Goal: Task Accomplishment & Management: Complete application form

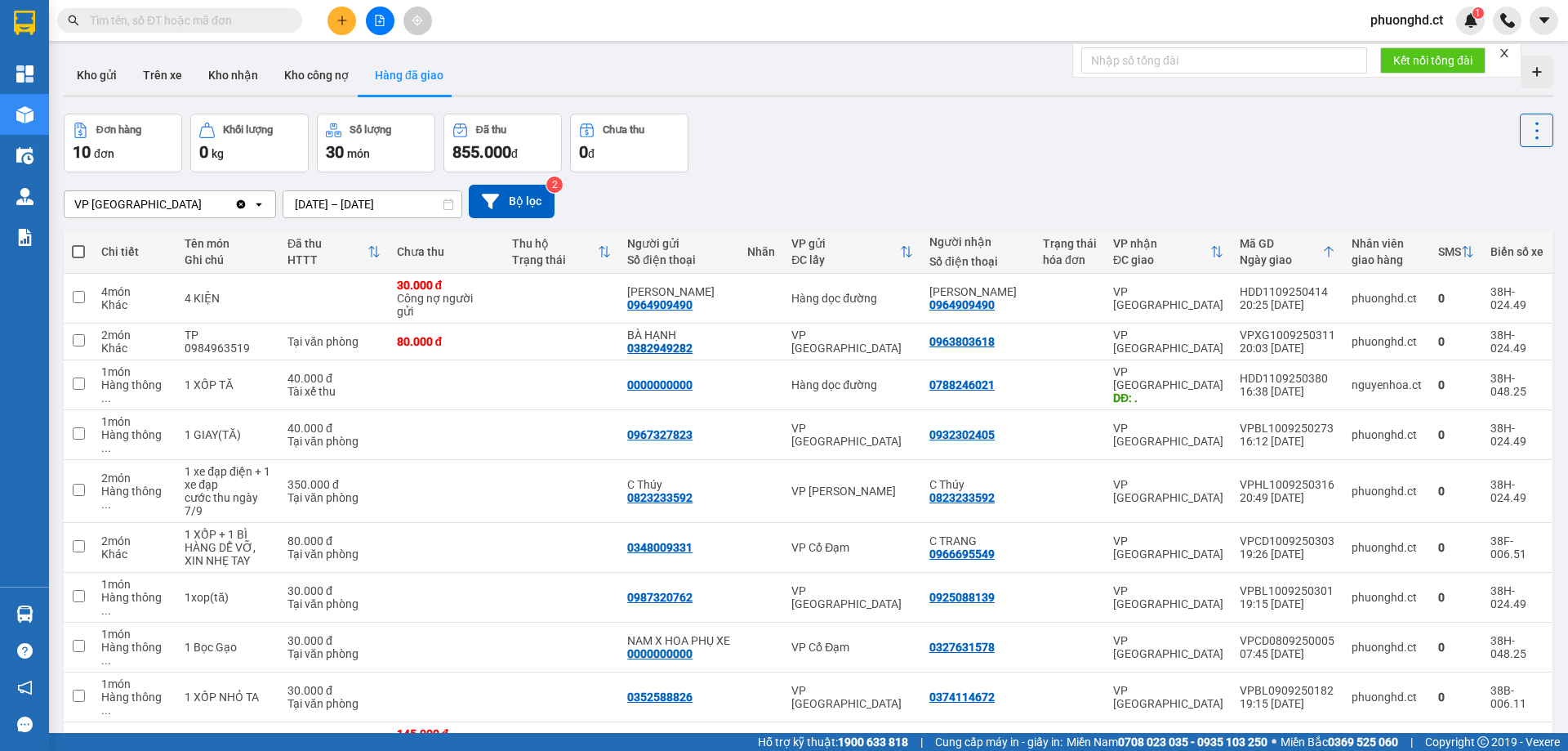
click at [347, 31] on button at bounding box center [341, 21] width 29 height 29
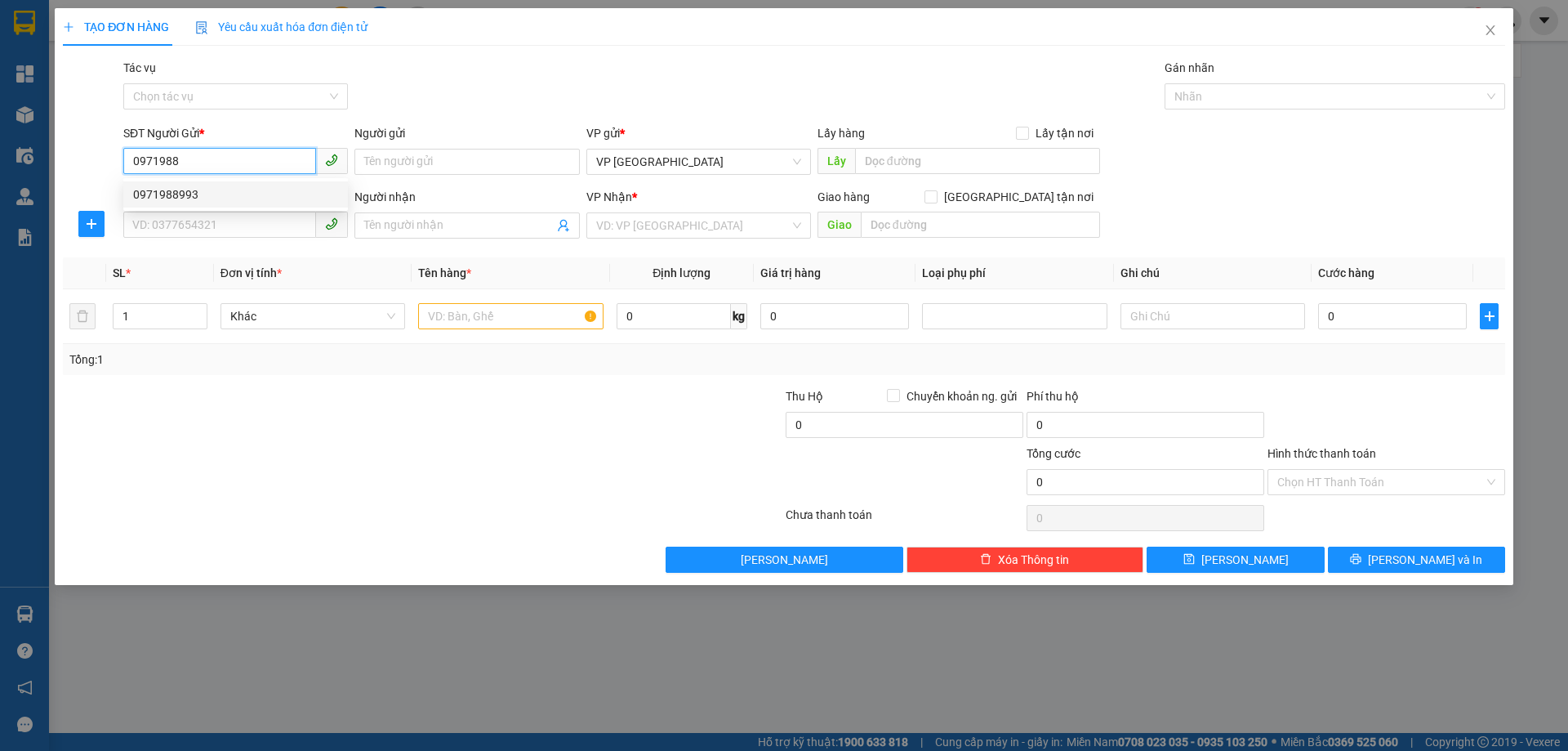
click at [271, 193] on div "0971988993" at bounding box center [235, 194] width 205 height 18
type input "0971988993"
type input "0985256424"
type input "0388802771"
type input "BỆNH VIỆN NGHI XUÂN"
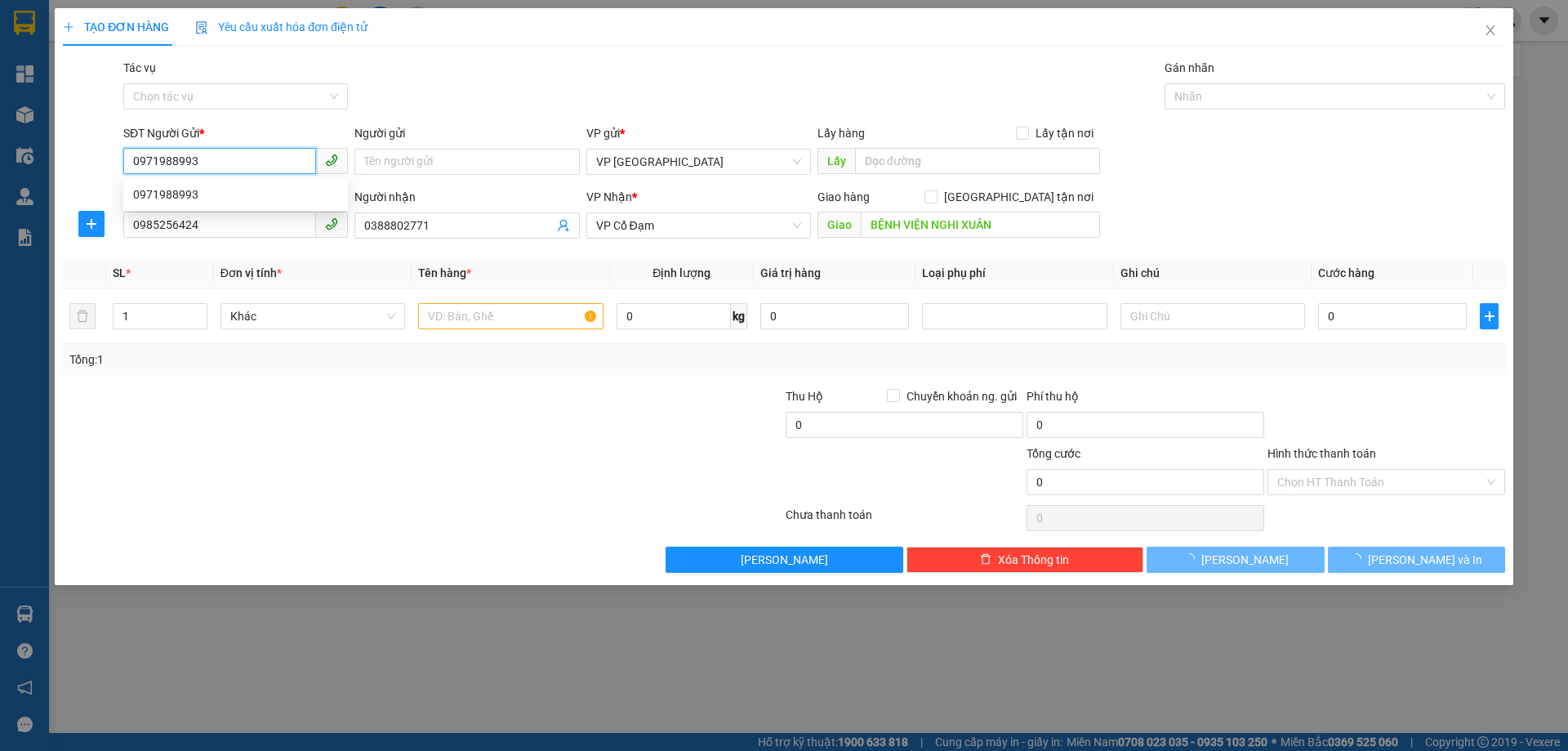
type input "560.000"
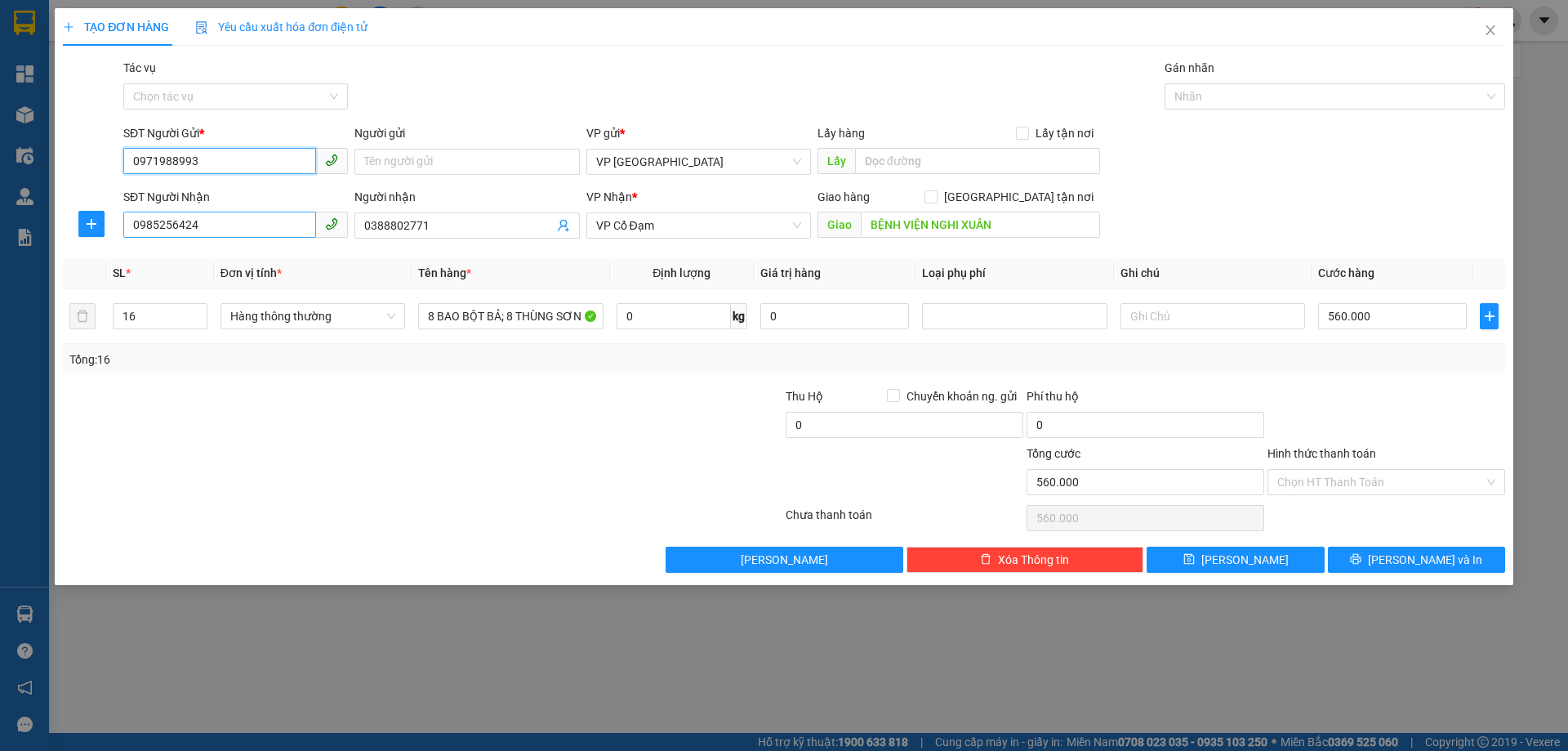
type input "0971988993"
drag, startPoint x: 233, startPoint y: 229, endPoint x: 116, endPoint y: 237, distance: 117.3
click at [116, 237] on div "SĐT Người Nhận 0985256424 Người nhận 0388802771 VP Nhận * VP Cổ Đạm Giao hàng G…" at bounding box center [784, 216] width 1445 height 58
type input "0974126668"
drag, startPoint x: 450, startPoint y: 220, endPoint x: 295, endPoint y: 190, distance: 157.9
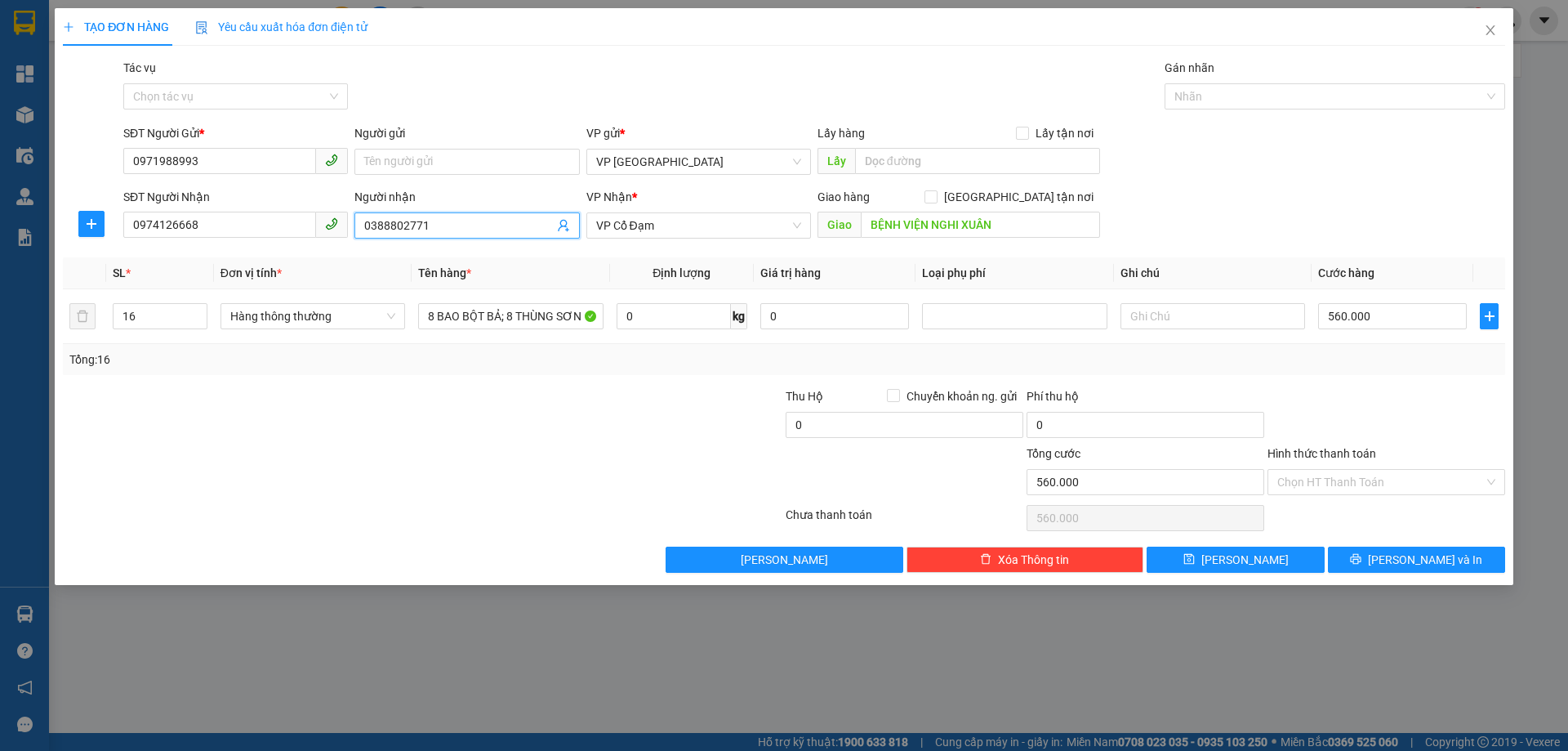
click at [299, 219] on div "SĐT Người Nhận 0974126668 Người nhận 0388802771 0388802771 VP Nhận * VP Cổ Đạm …" at bounding box center [814, 216] width 1388 height 58
click at [691, 219] on span "VP Cổ Đạm" at bounding box center [698, 225] width 205 height 25
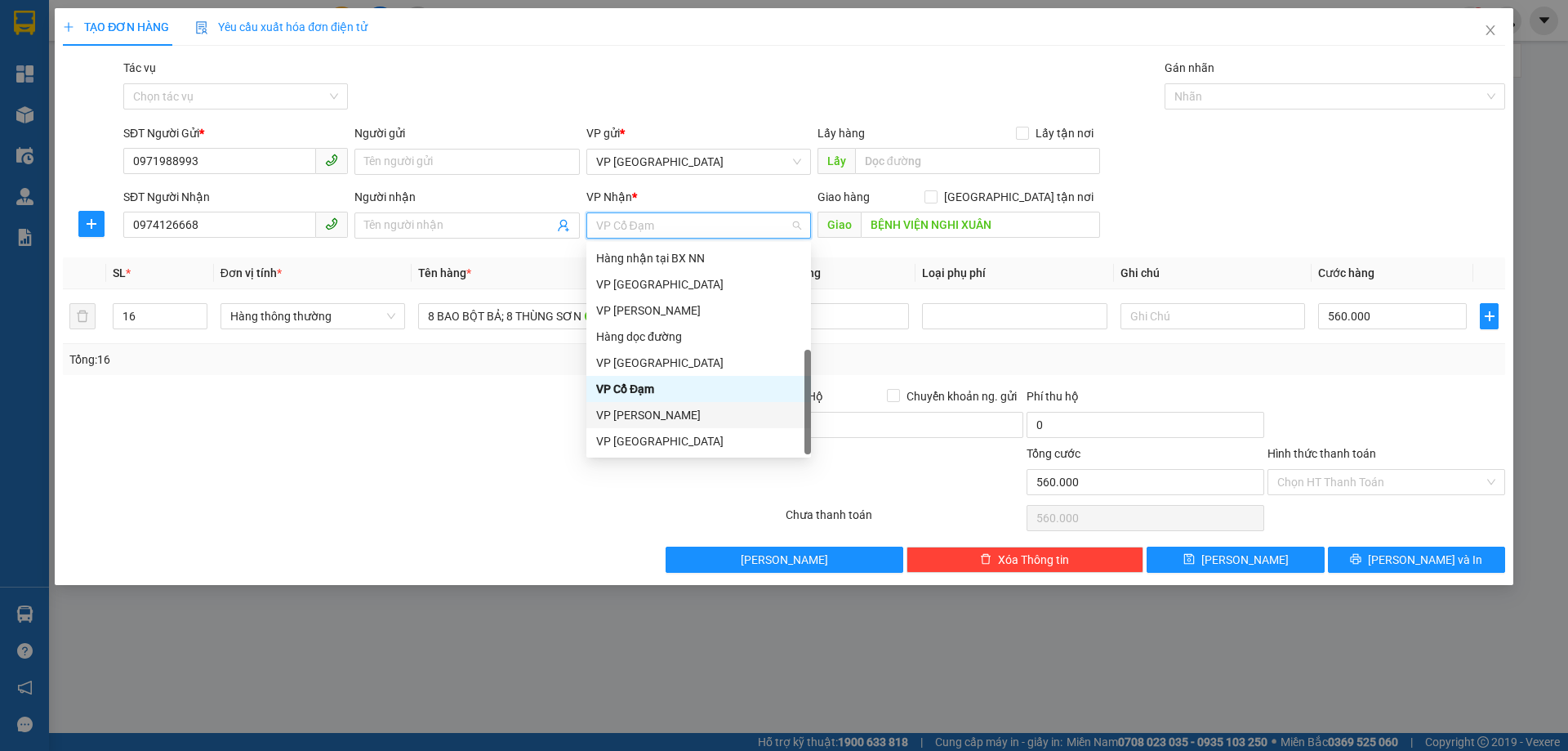
scroll to position [53, 0]
drag, startPoint x: 643, startPoint y: 401, endPoint x: 645, endPoint y: 413, distance: 12.2
click at [645, 413] on div "Hàng nhận tại BX NN VP Mỹ Đình VP Hoàng Liệt Hàng dọc đường VP [GEOGRAPHIC_DATA…" at bounding box center [698, 322] width 224 height 261
click at [654, 405] on div "VP [PERSON_NAME]" at bounding box center [698, 415] width 224 height 26
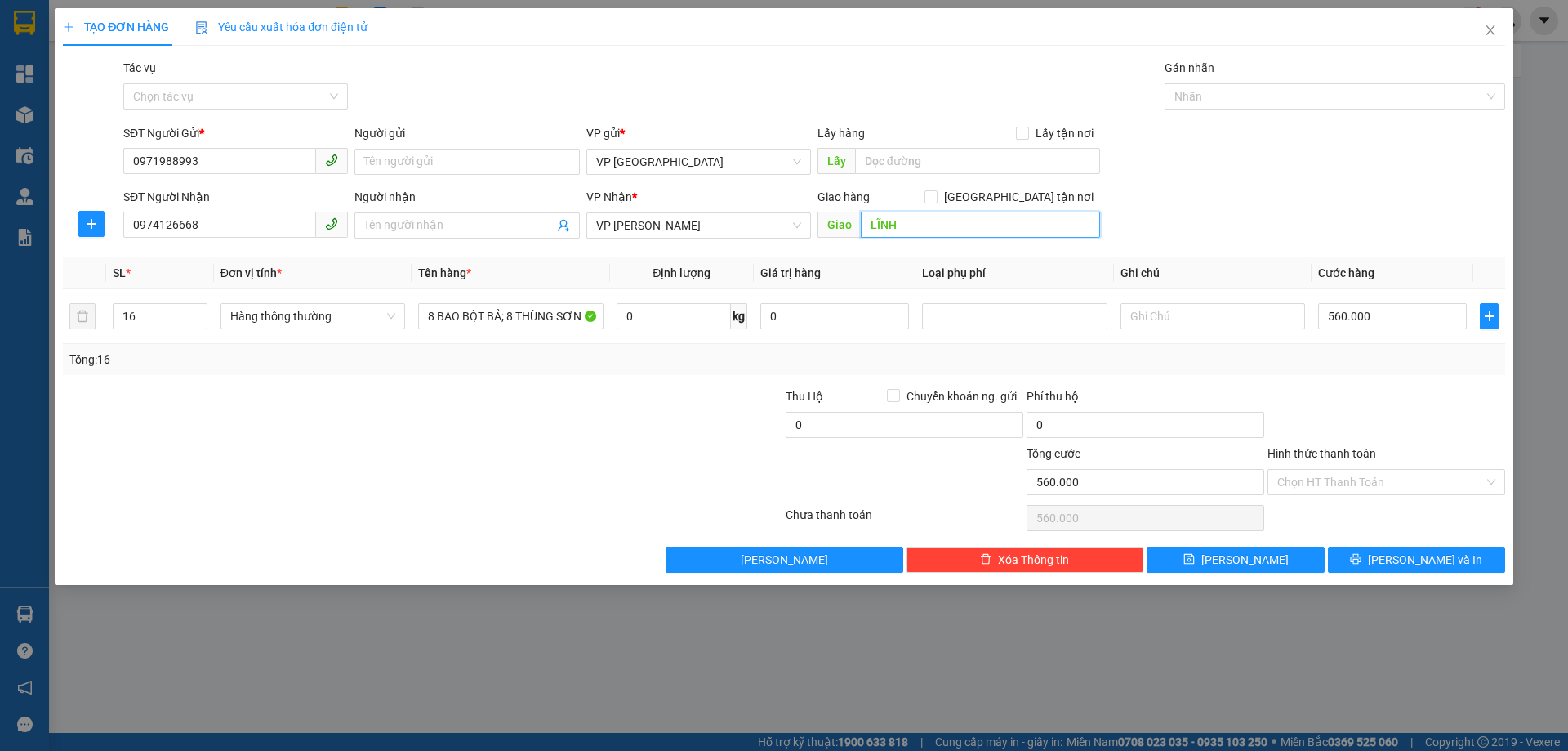
click at [864, 223] on input "LĨNH" at bounding box center [980, 224] width 239 height 26
click at [876, 222] on input "LĨNH" at bounding box center [980, 224] width 239 height 26
click at [867, 222] on input "LĨNH" at bounding box center [980, 224] width 239 height 26
type input "[PERSON_NAME]"
click at [1155, 198] on div "SĐT Người Nhận 0974126668 Người nhận Tên người nhận VP Nhận * VP [PERSON_NAME] …" at bounding box center [814, 216] width 1388 height 58
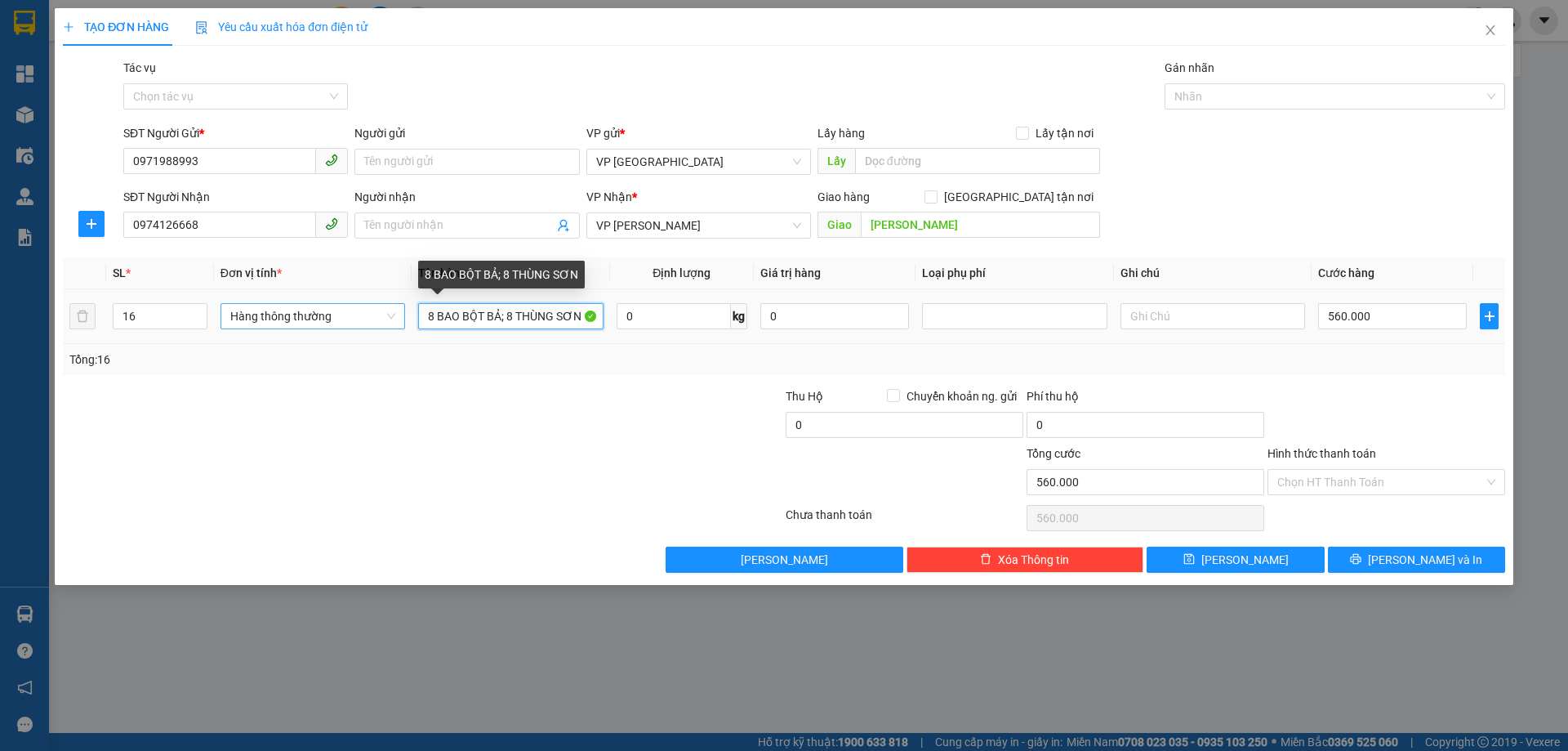
drag, startPoint x: 431, startPoint y: 314, endPoint x: 402, endPoint y: 316, distance: 29.1
click at [402, 316] on tr "16 Hàng thông thường 8 BAO BỘT BẢ; 8 THÙNG SƠN 0 kg 0 560.000" at bounding box center [784, 315] width 1442 height 55
type input "5 BAO BỘT BẢ; 8 [PERSON_NAME]"
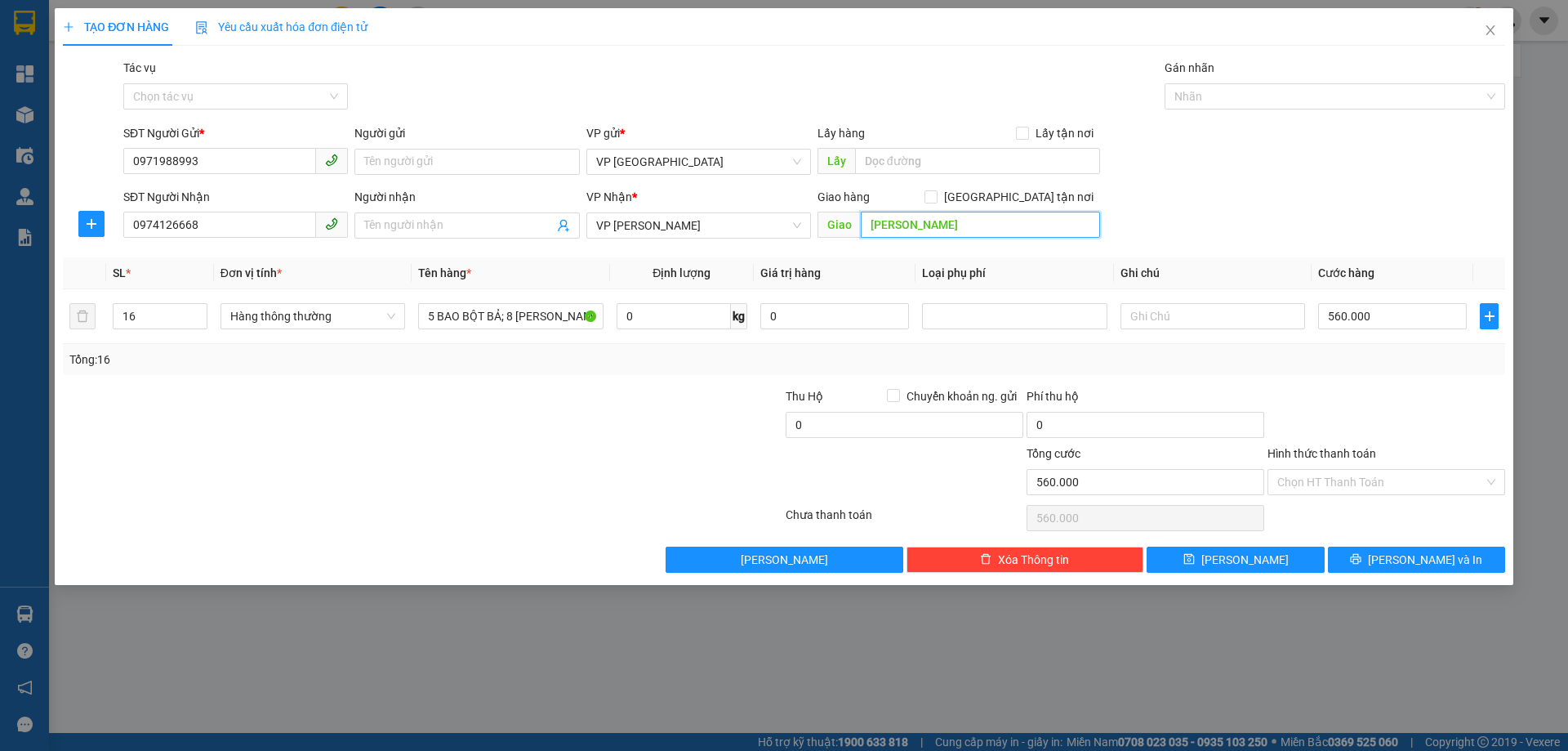
click at [862, 229] on input "[PERSON_NAME]" at bounding box center [980, 224] width 239 height 26
click at [862, 233] on input "[PERSON_NAME]" at bounding box center [980, 224] width 239 height 26
type input "VP [PERSON_NAME]"
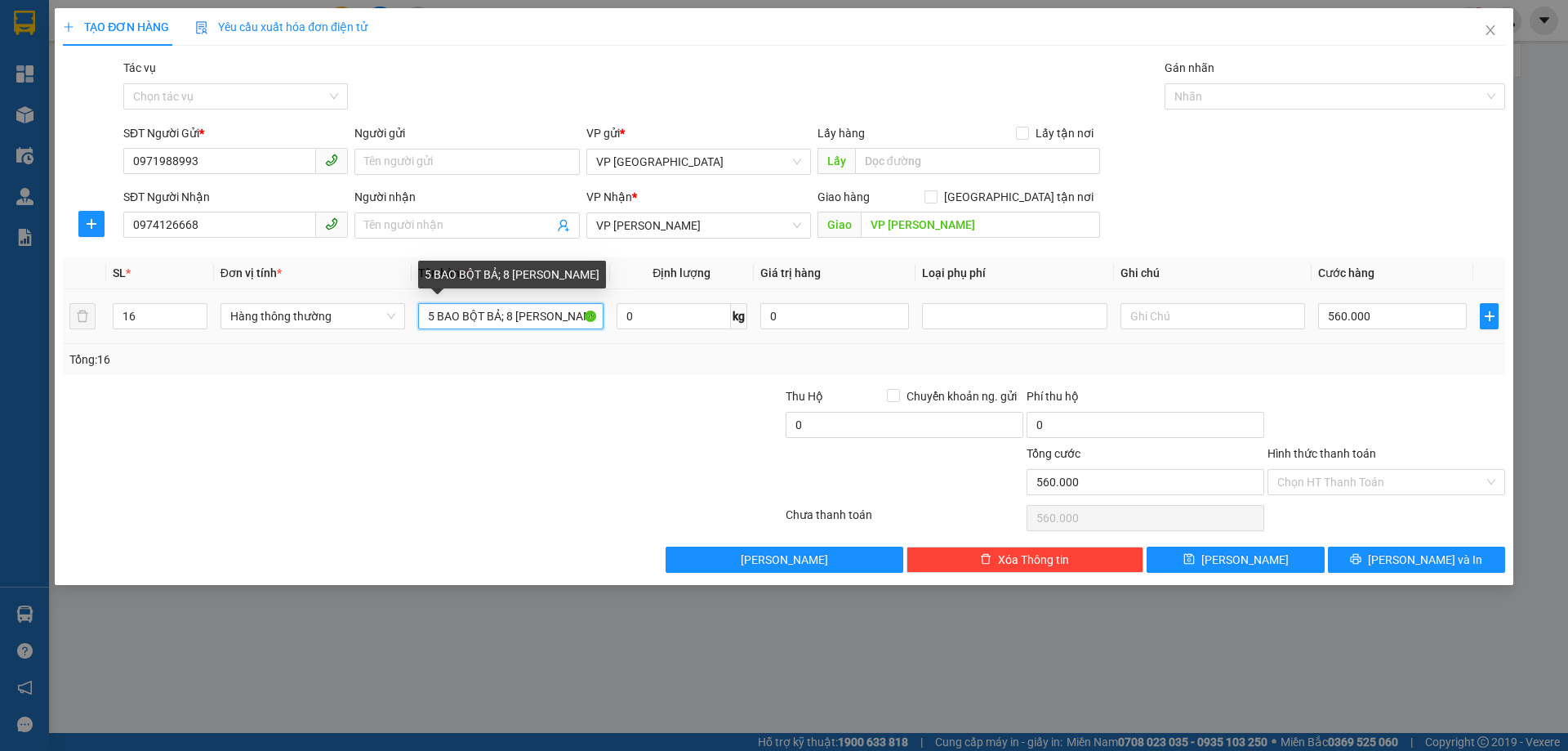
drag, startPoint x: 511, startPoint y: 313, endPoint x: 502, endPoint y: 314, distance: 9.1
click at [502, 314] on input "5 BAO BỘT BẢ; 8 [PERSON_NAME]" at bounding box center [511, 315] width 184 height 26
click at [502, 319] on input "5 BAO BỘT BẢ+ 2 THÙNG SƠN" at bounding box center [511, 315] width 184 height 26
type input "5 BAO BỘT BẢ + 2 THÙNG SƠN"
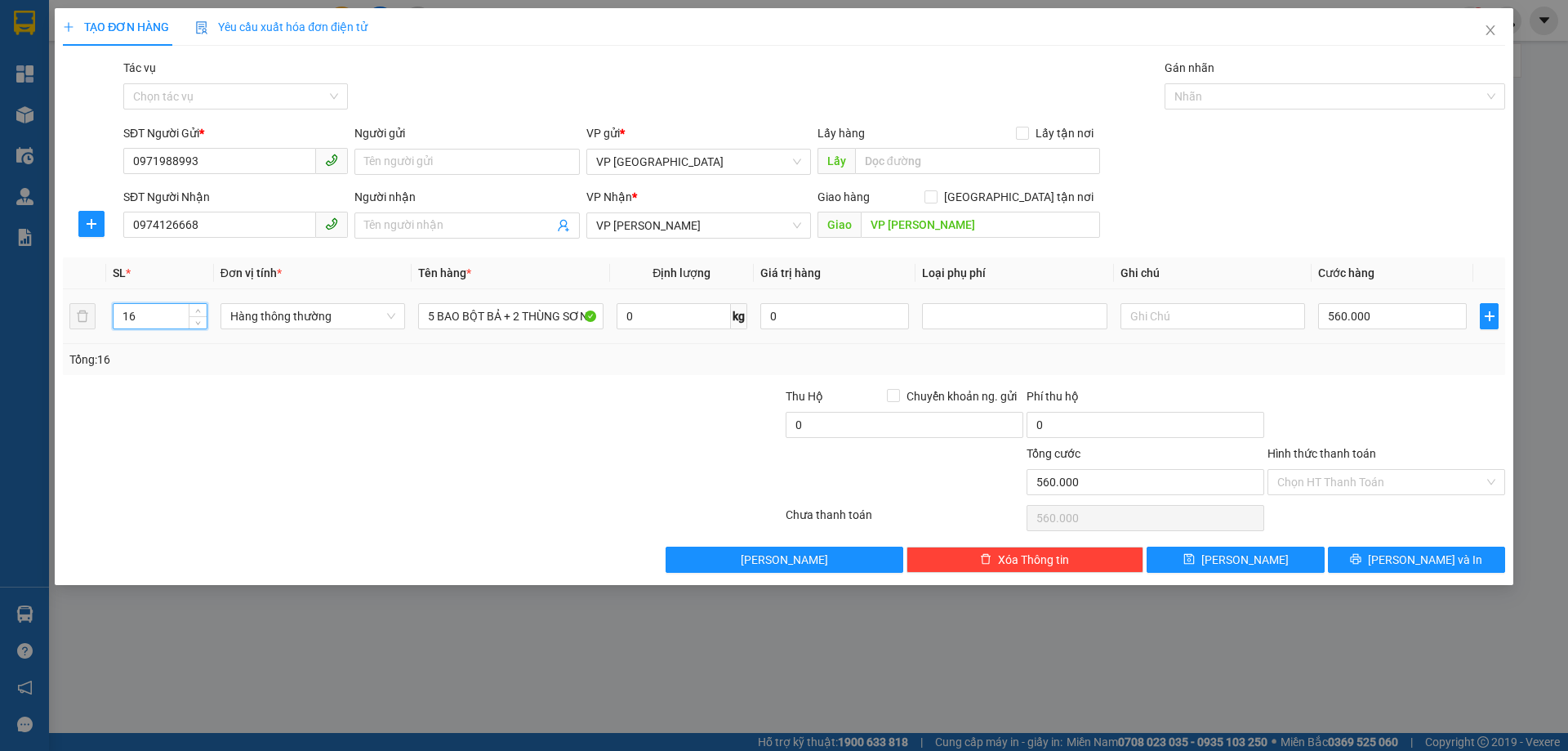
drag, startPoint x: 145, startPoint y: 315, endPoint x: 106, endPoint y: 315, distance: 39.0
click at [106, 315] on td "16" at bounding box center [160, 315] width 108 height 55
type input "7"
click at [1406, 313] on input "560.000" at bounding box center [1392, 315] width 149 height 26
type input "0"
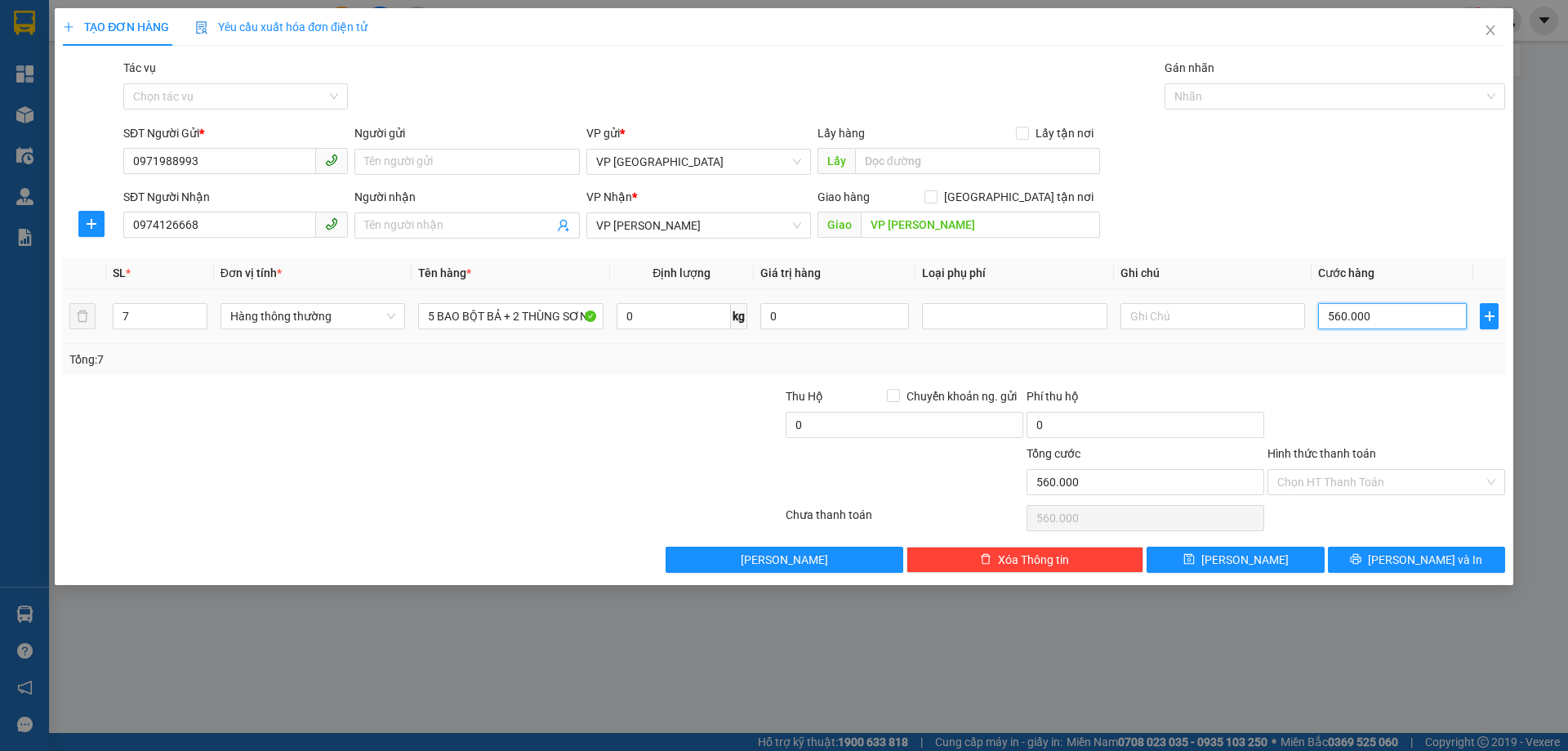
type input "0"
type input "3"
type input "003"
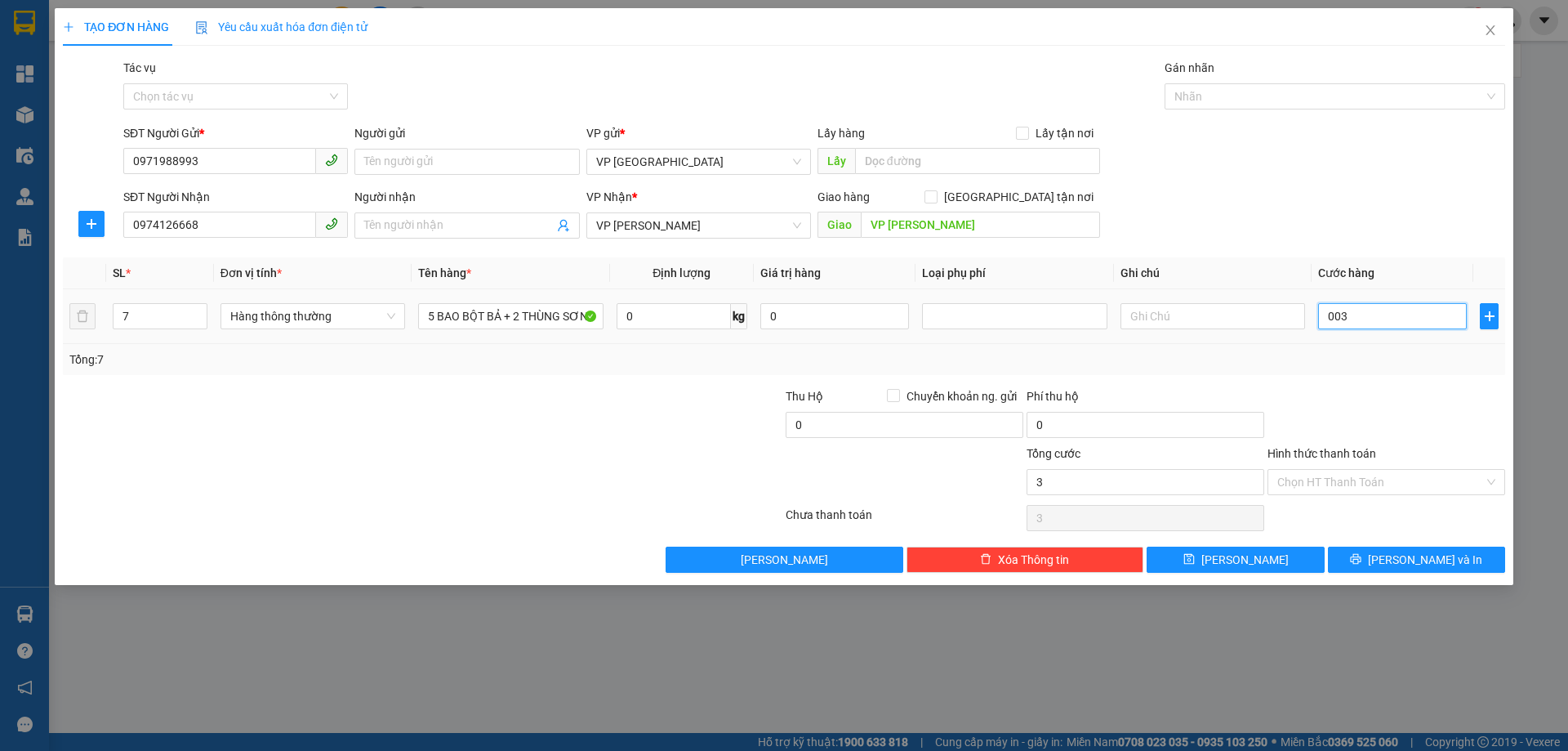
type input "32"
type input "0.032"
type input "320"
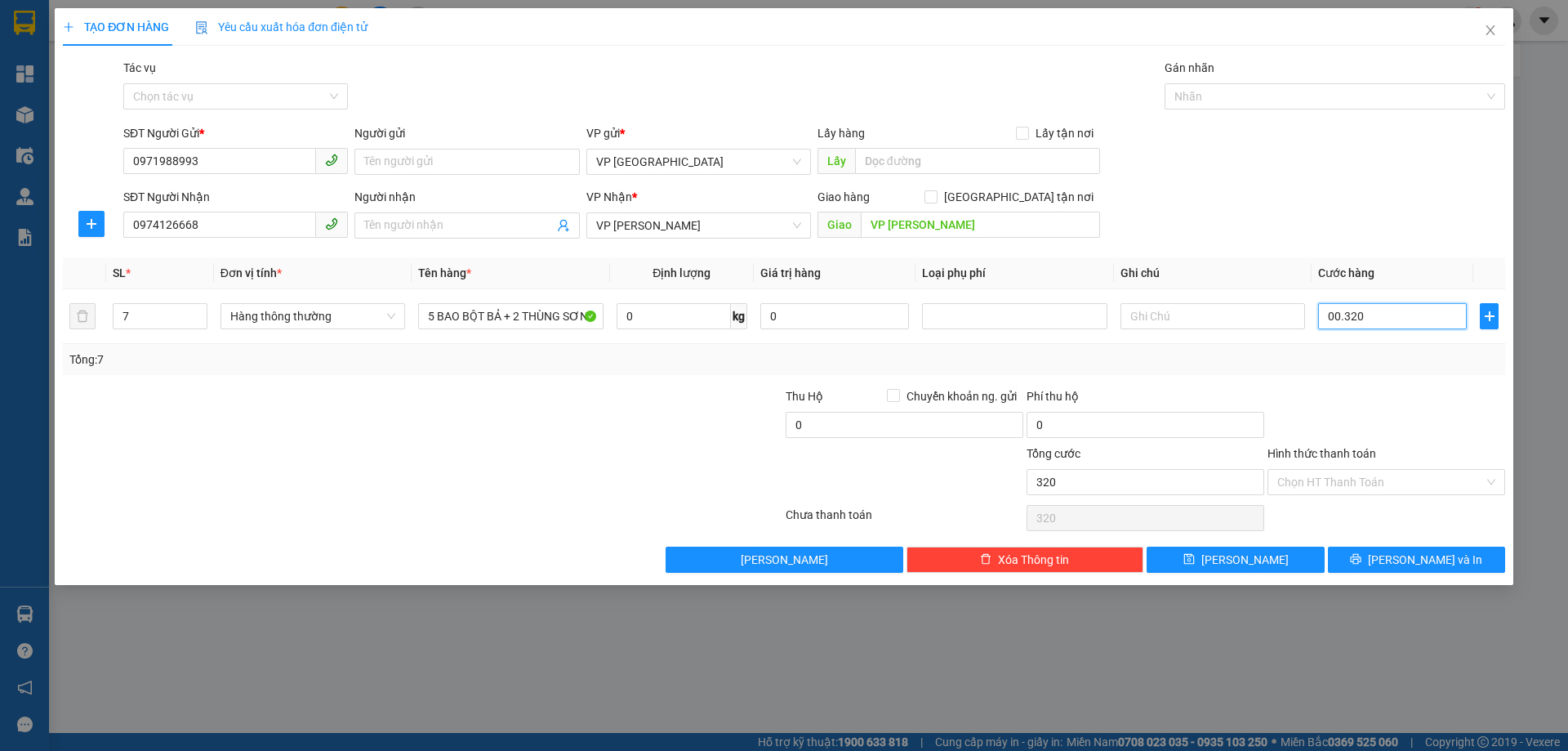
type input "00.320"
type input "320.000"
click at [1400, 191] on div "SĐT Người Nhận 0974126668 Người nhận Tên người nhận VP Nhận * VP [PERSON_NAME] …" at bounding box center [814, 216] width 1388 height 58
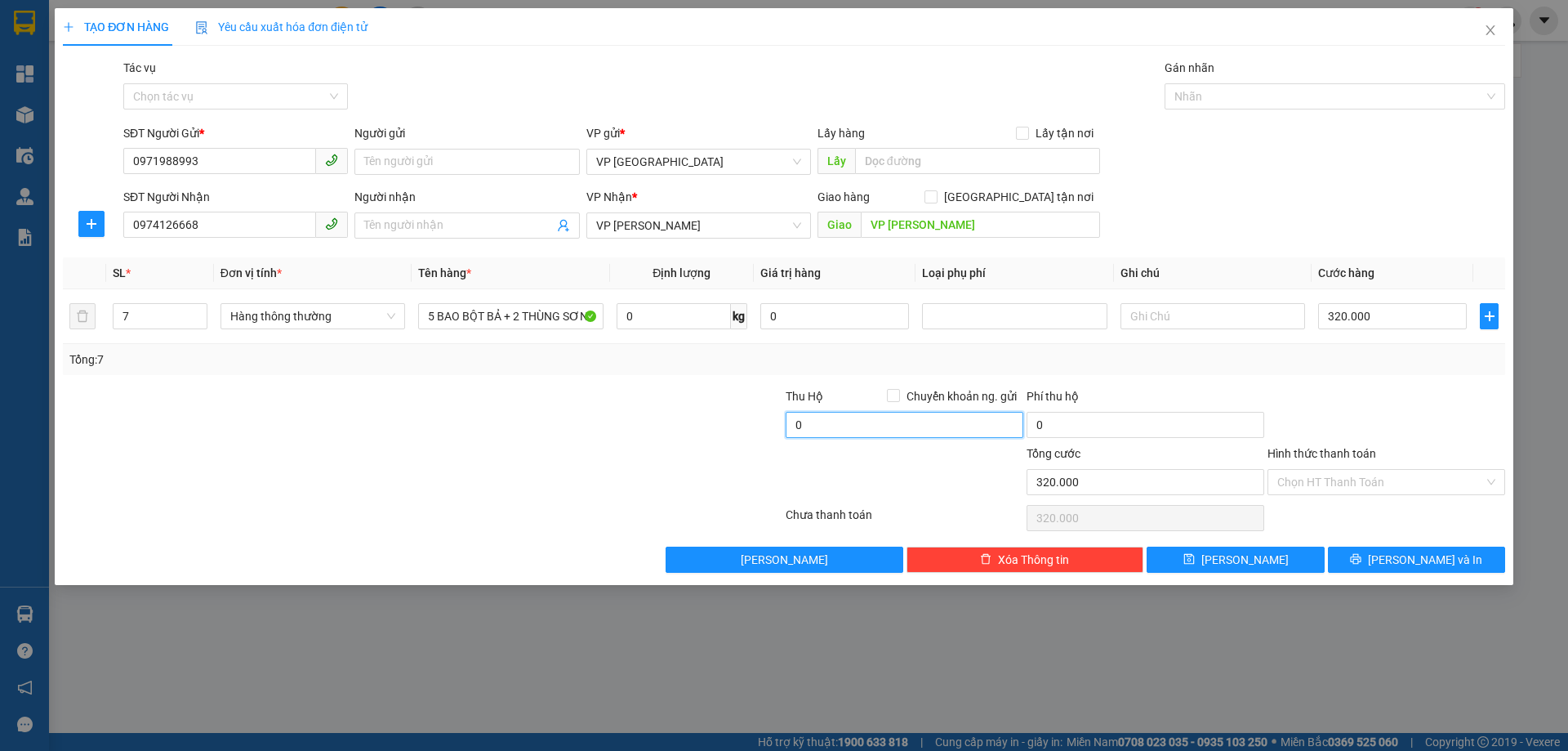
click at [966, 431] on input "0" at bounding box center [905, 425] width 238 height 26
click at [801, 419] on input "6.103" at bounding box center [905, 425] width 238 height 26
click at [852, 419] on input "6.103" at bounding box center [905, 425] width 238 height 26
click at [700, 419] on div at bounding box center [663, 416] width 241 height 58
click at [806, 424] on input "61.103.000" at bounding box center [905, 425] width 238 height 26
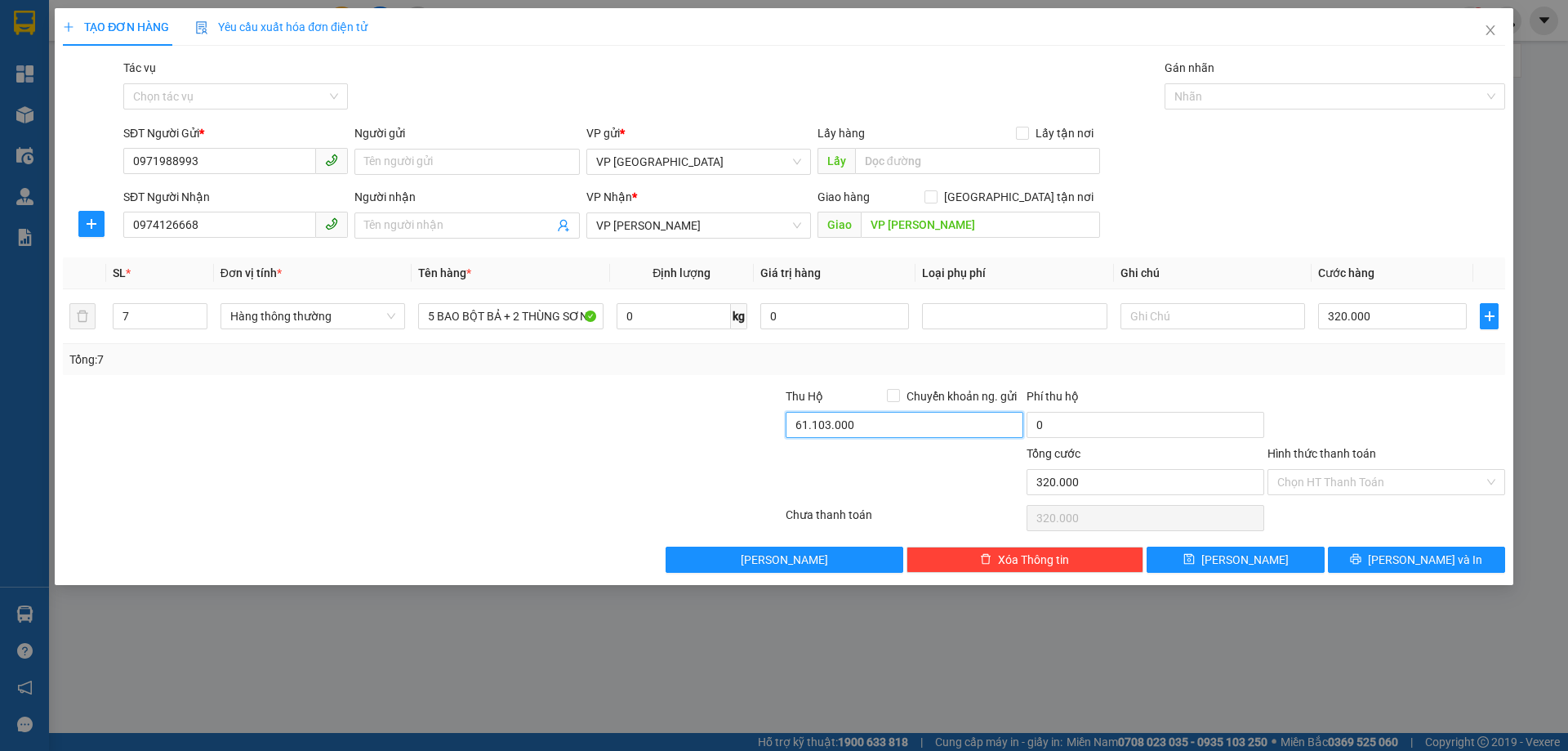
click at [806, 424] on input "61.103.000" at bounding box center [905, 425] width 238 height 26
click at [802, 427] on input "61.103.000" at bounding box center [905, 425] width 238 height 26
type input "6.103.000"
click at [674, 471] on div at bounding box center [663, 473] width 241 height 58
click at [919, 390] on span "Chuyển khoản ng. gửi" at bounding box center [961, 396] width 123 height 18
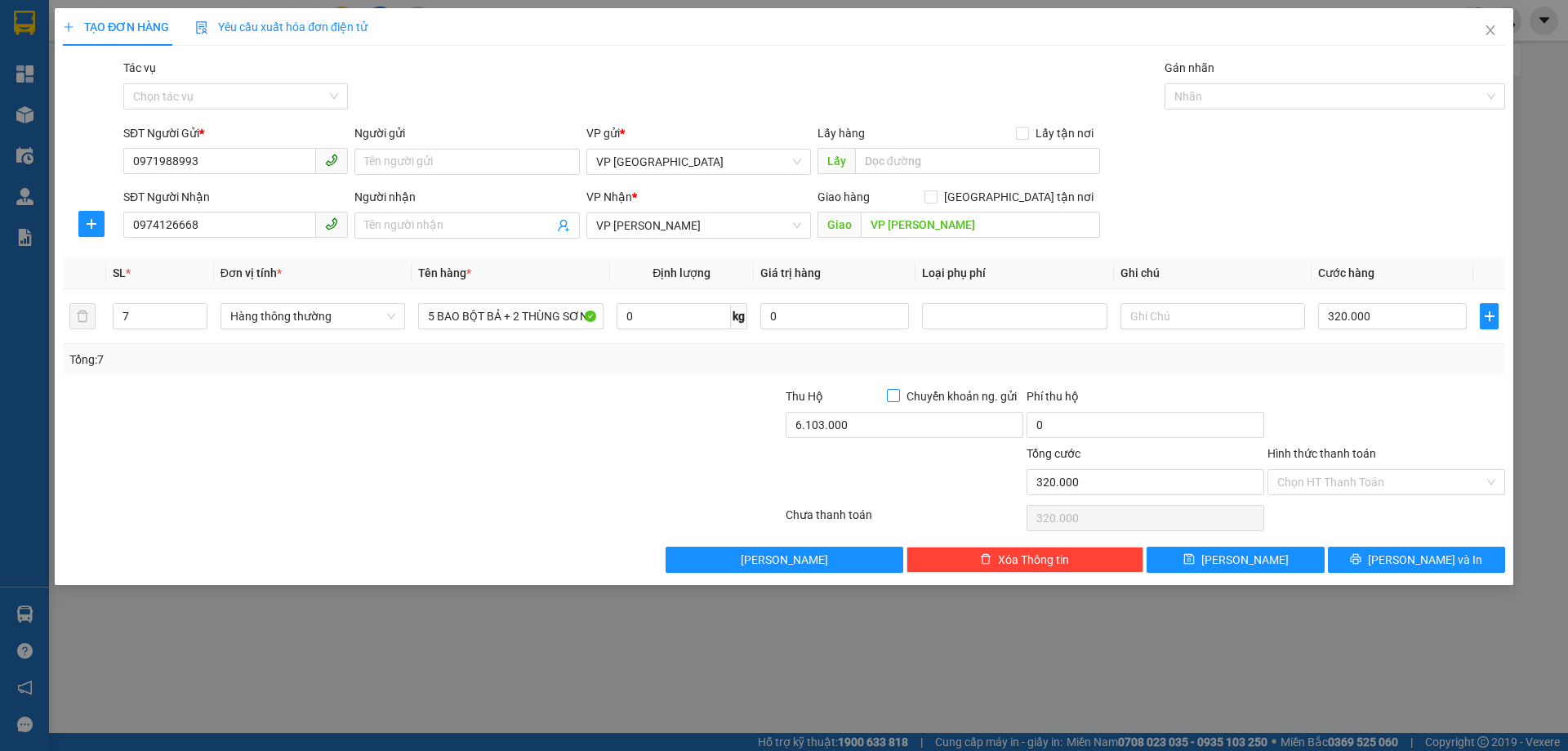
click at [899, 390] on input "Chuyển khoản ng. gửi" at bounding box center [893, 395] width 12 height 12
checkbox input "true"
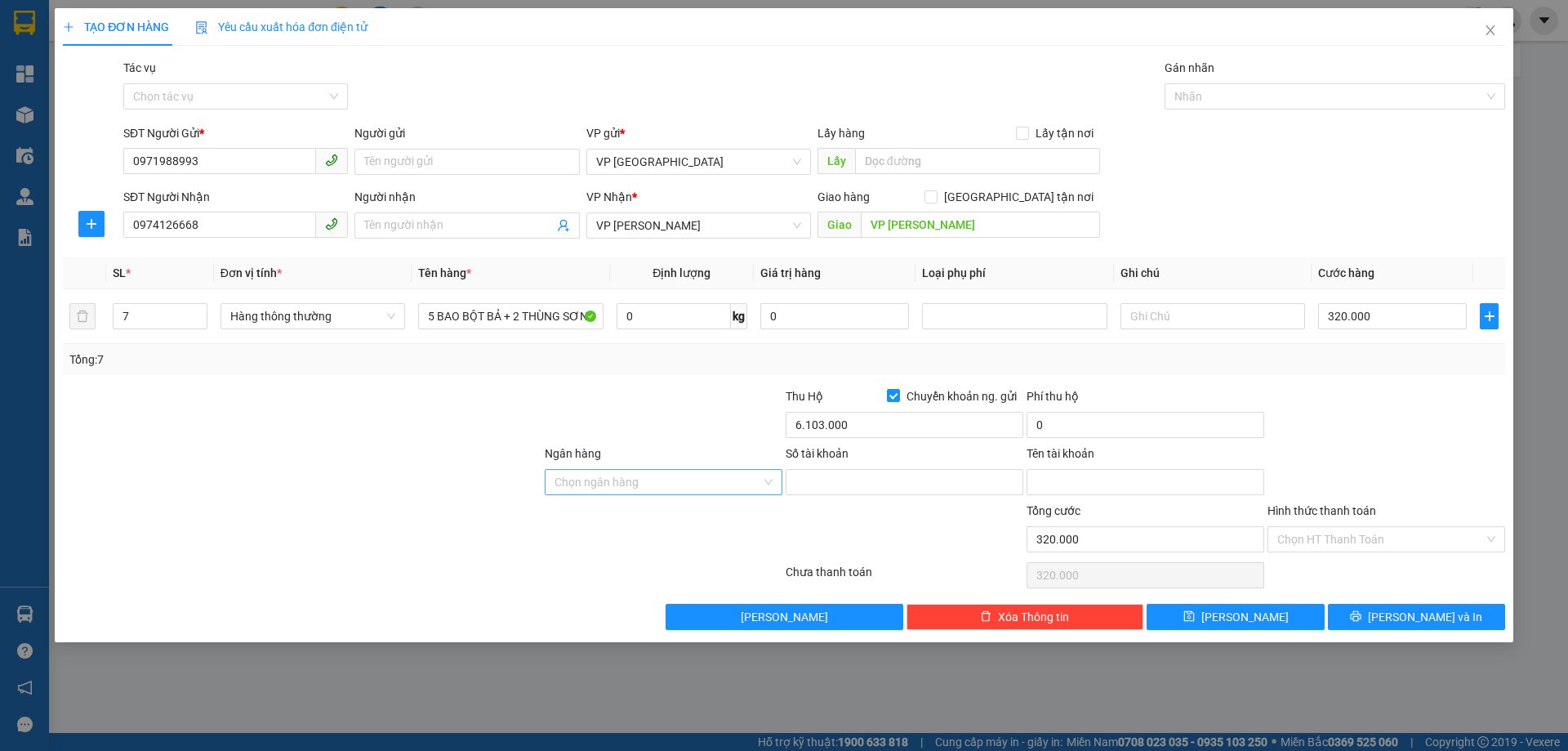
click at [605, 483] on input "Ngân hàng" at bounding box center [658, 481] width 206 height 25
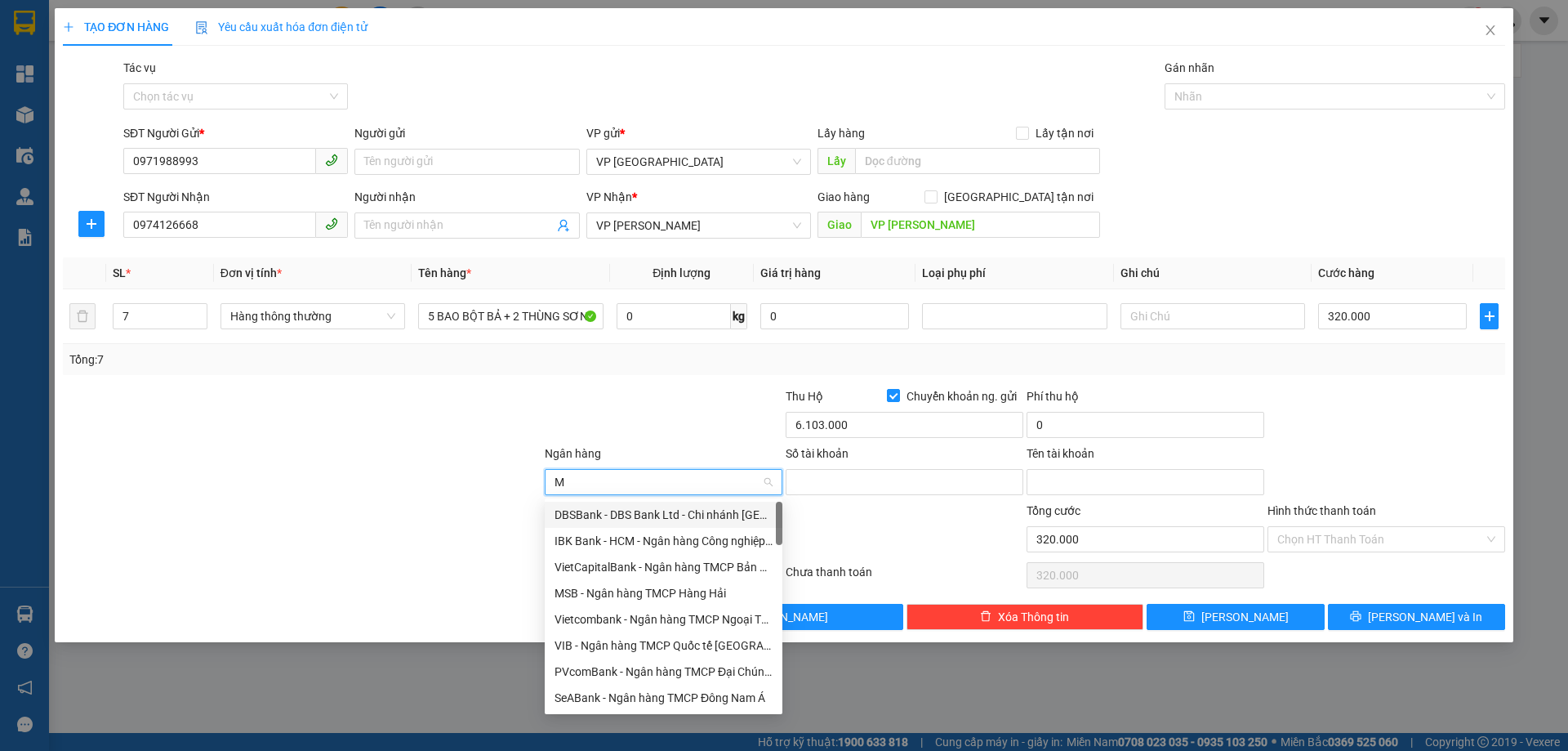
type input "MB"
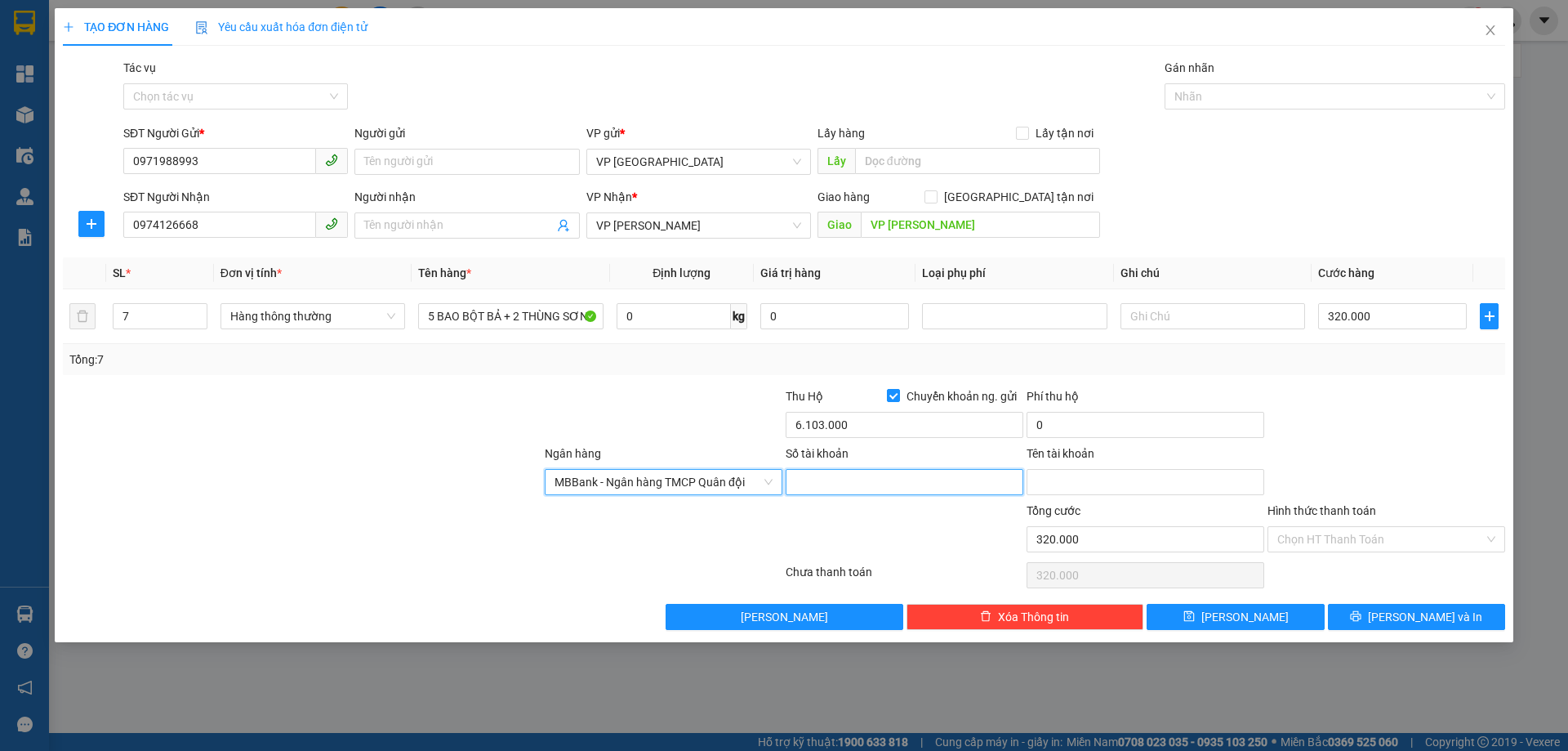
click at [917, 472] on input "Số tài khoản" at bounding box center [905, 482] width 238 height 26
type input "8388379999"
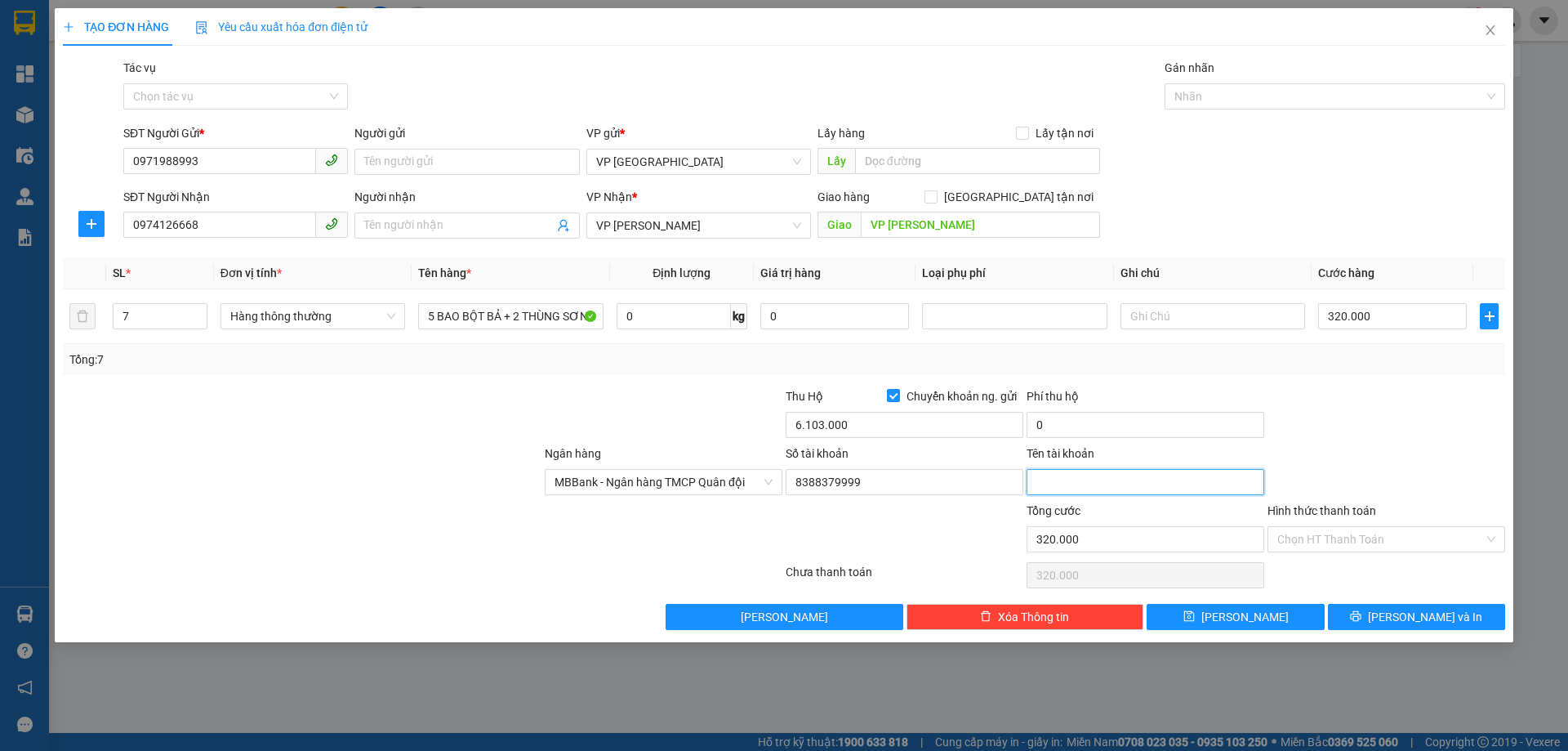
click at [1030, 488] on input "Tên tài khoản" at bounding box center [1146, 482] width 238 height 26
type input "[PERSON_NAME]"
type input "0"
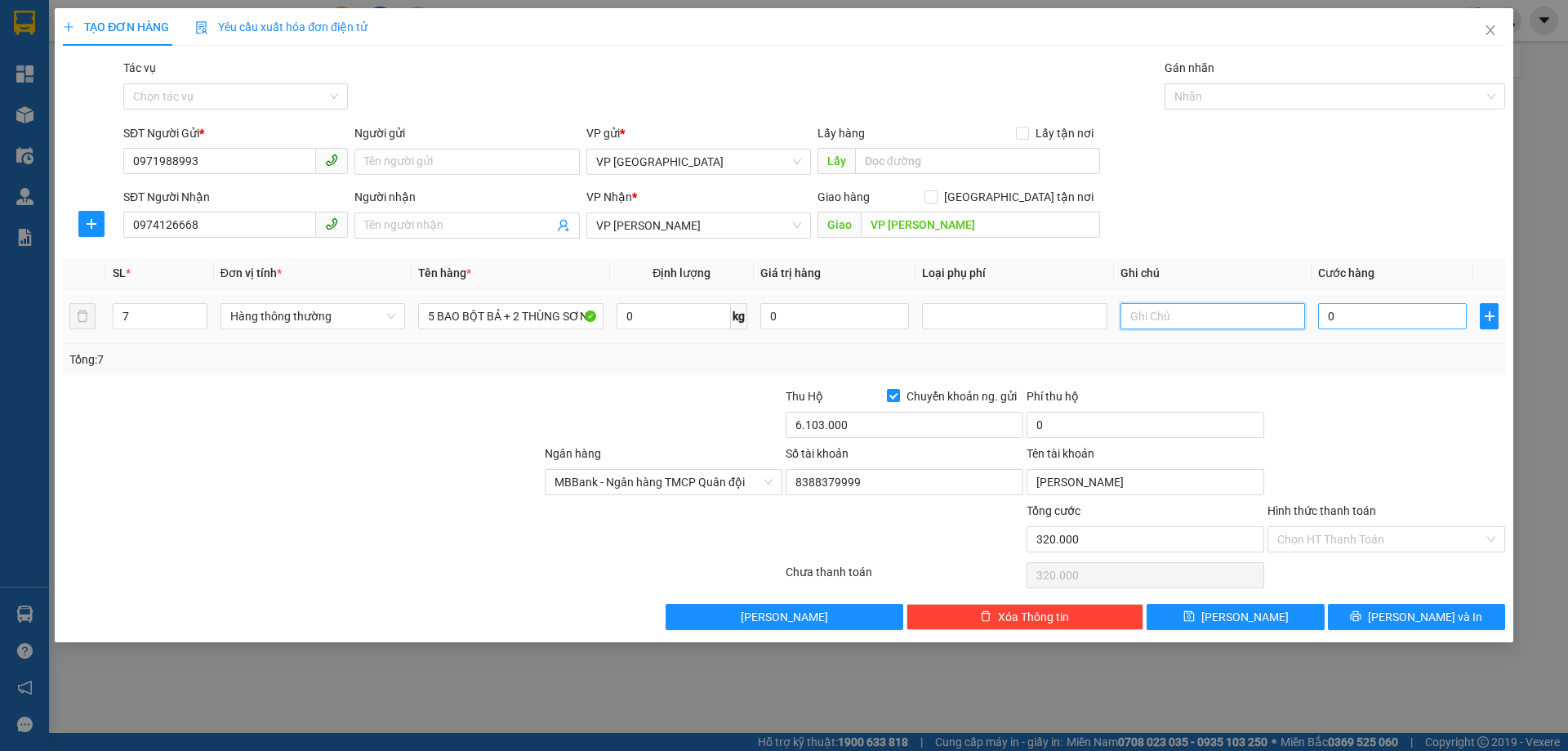
type input "0"
type input "320.000"
click at [1396, 308] on input "0" at bounding box center [1392, 315] width 149 height 26
click at [1356, 213] on div "SĐT Người Nhận 0974126668 Người nhận Tên người nhận VP Nhận * VP [PERSON_NAME] …" at bounding box center [814, 216] width 1388 height 58
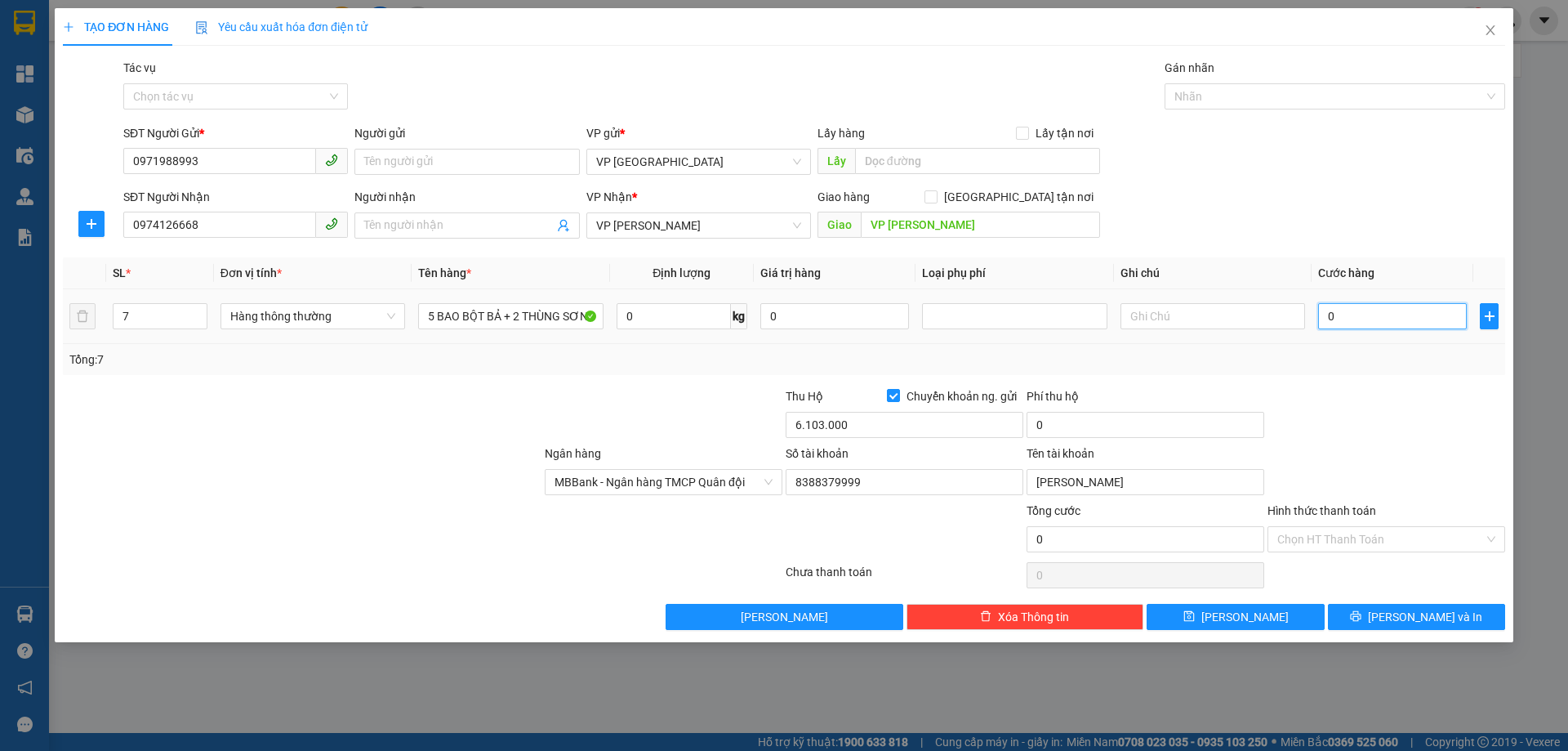
click at [1320, 313] on input "0" at bounding box center [1392, 315] width 149 height 26
click at [1340, 317] on input "0" at bounding box center [1392, 315] width 149 height 26
type input "20"
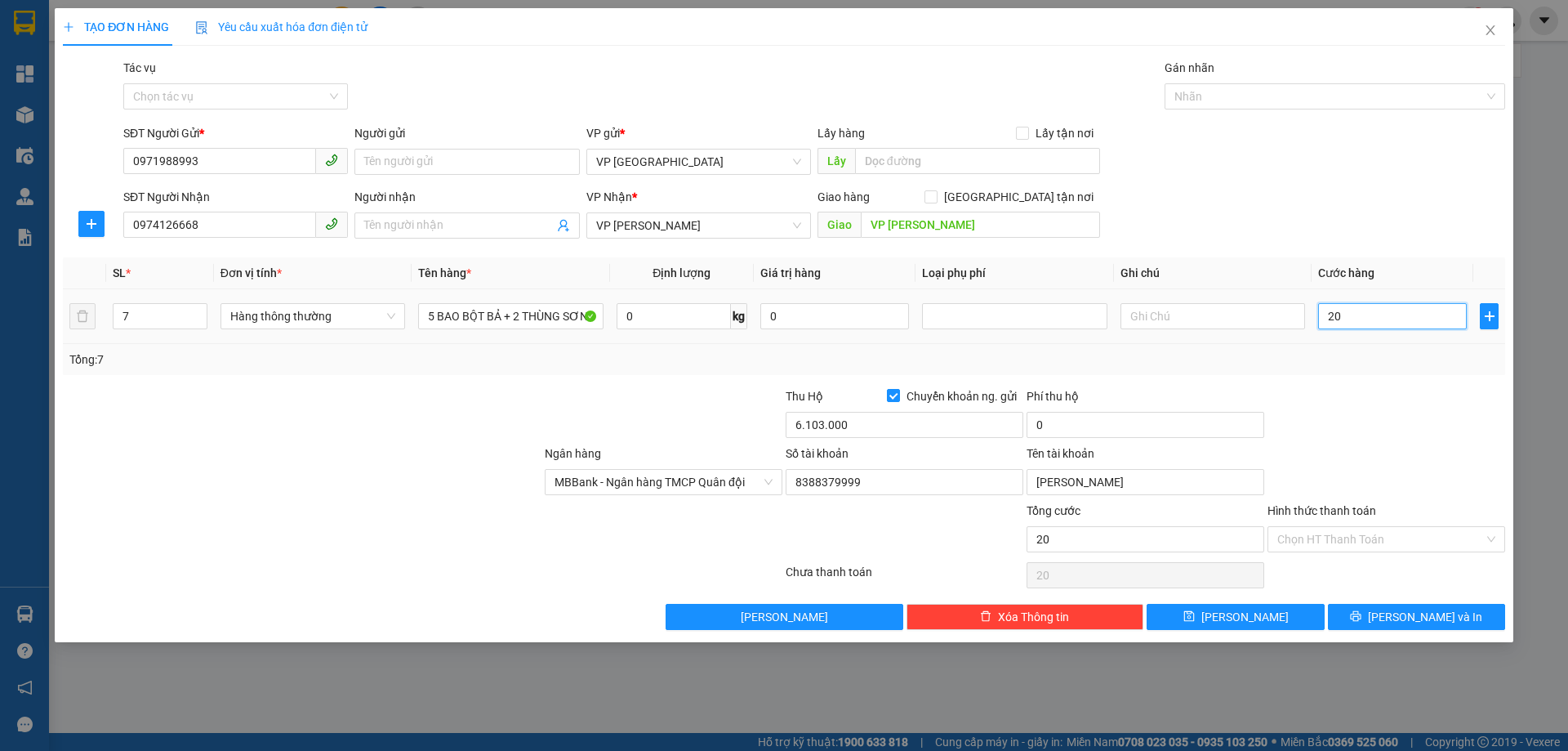
type input "260"
click at [1331, 212] on div "SĐT Người Nhận 0974126668 Người nhận Tên người nhận VP Nhận * VP [PERSON_NAME] …" at bounding box center [814, 216] width 1388 height 58
type input "260.000"
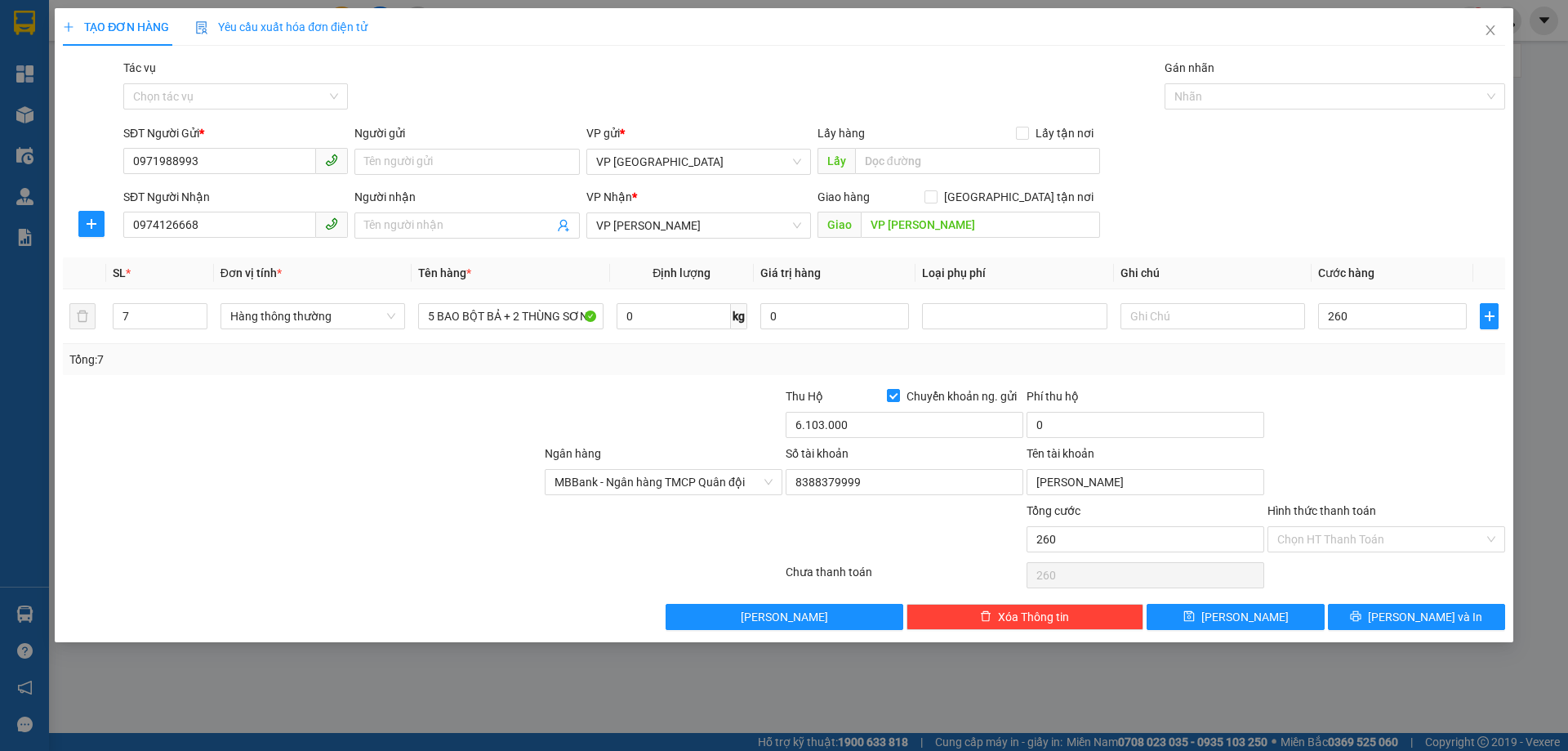
type input "260.000"
click at [1439, 610] on span "[PERSON_NAME] và In" at bounding box center [1424, 616] width 114 height 18
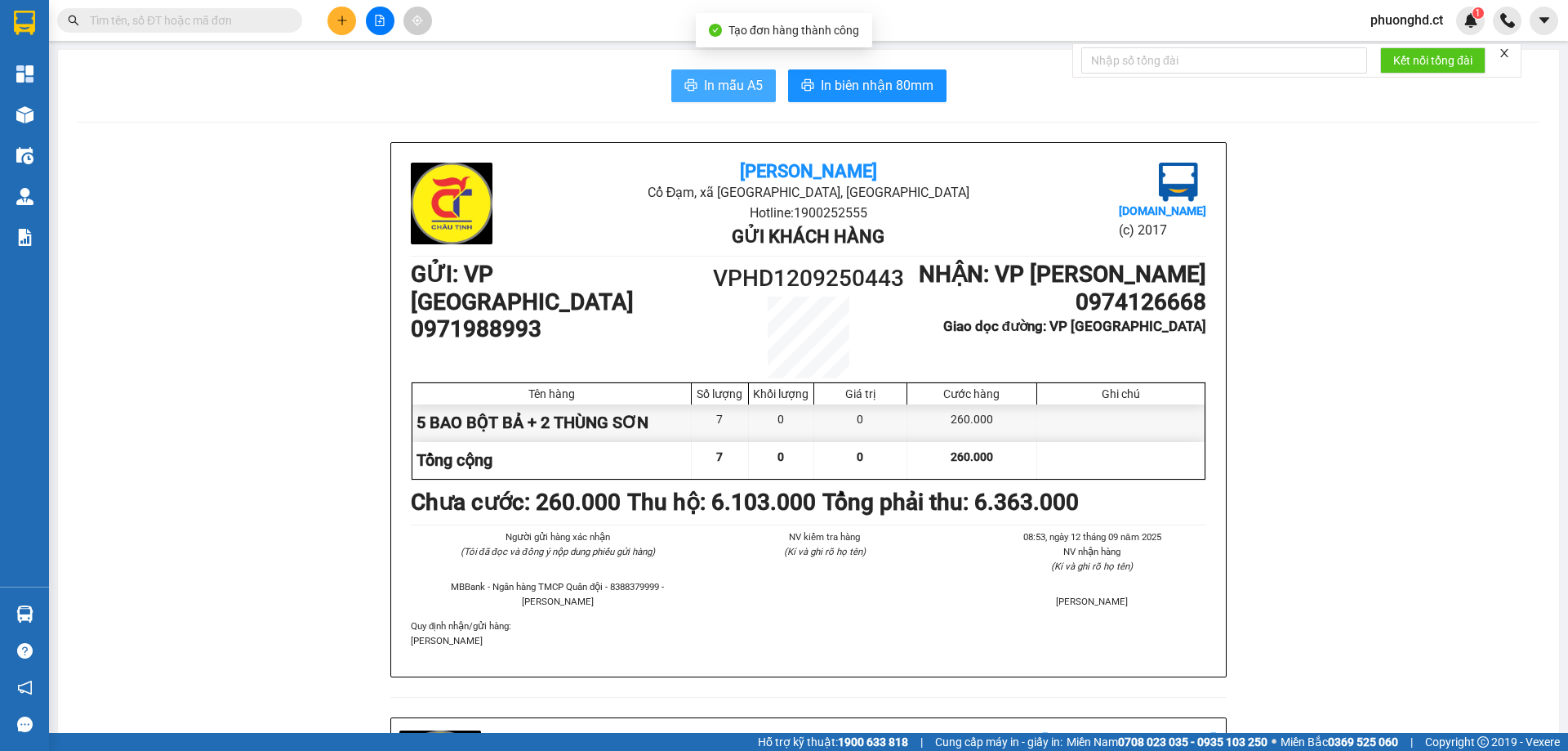
click at [732, 91] on span "In mẫu A5" at bounding box center [733, 85] width 59 height 21
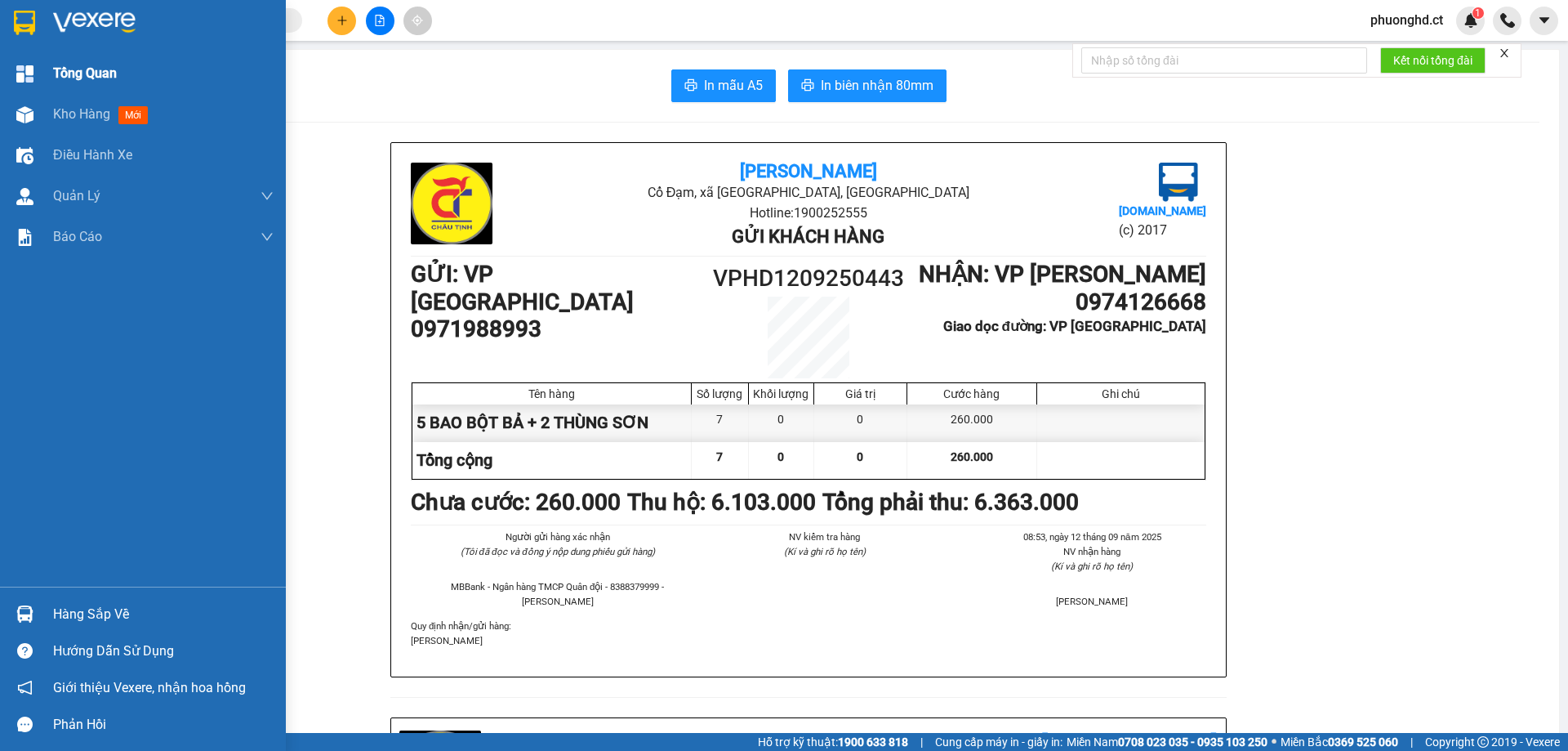
click at [43, 81] on div "Tổng Quan" at bounding box center [143, 73] width 286 height 41
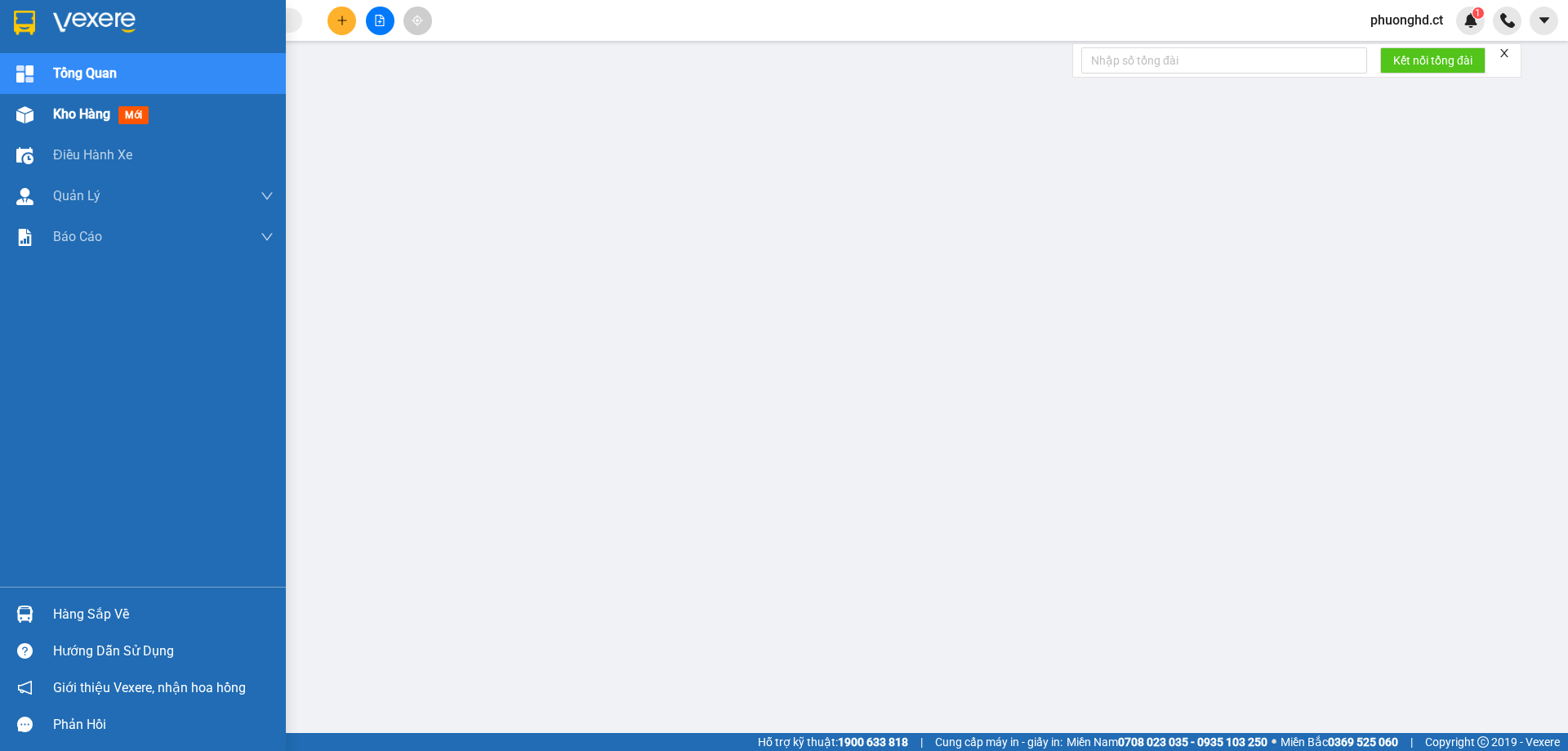
click at [25, 130] on div "Kho hàng mới" at bounding box center [143, 114] width 286 height 41
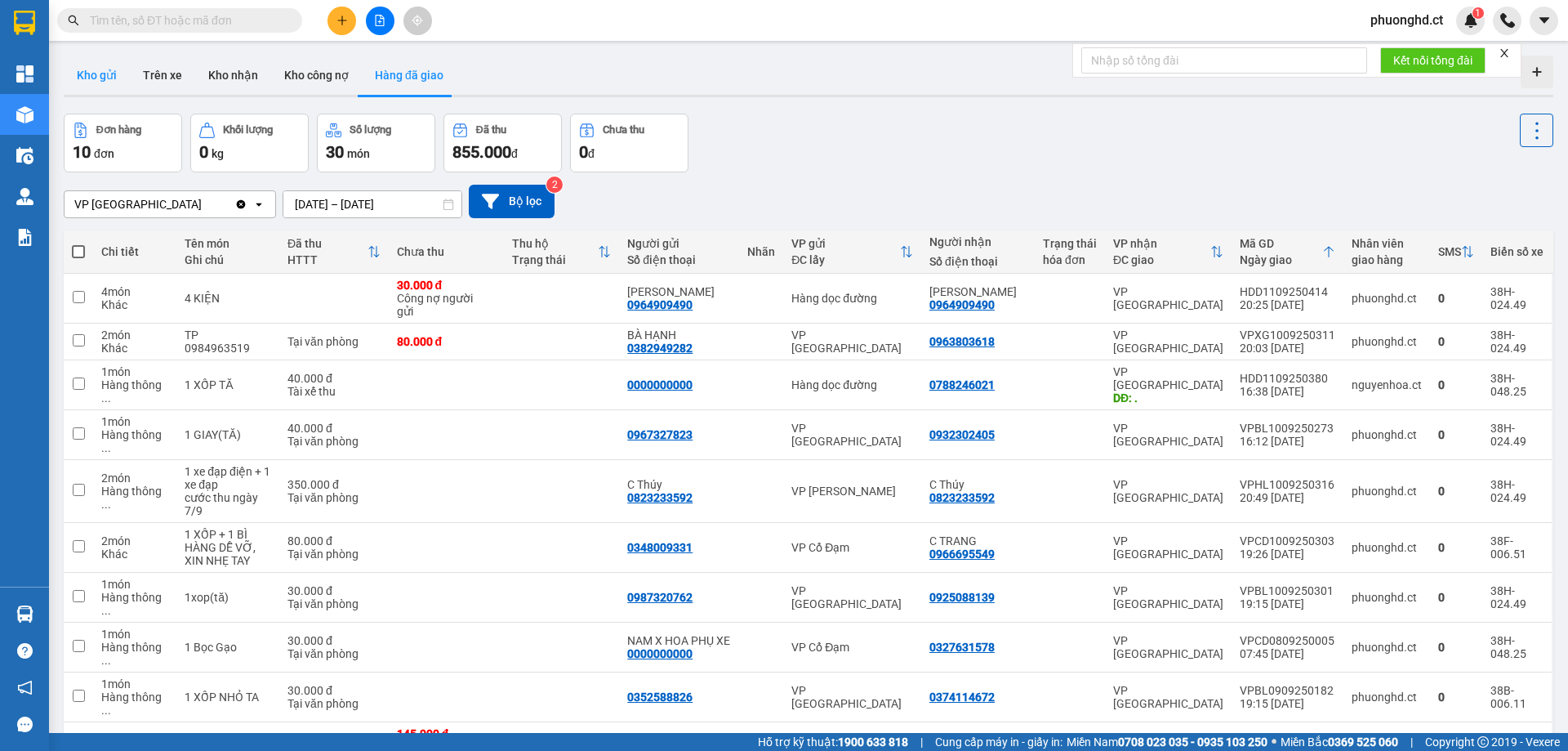
click at [112, 71] on button "Kho gửi" at bounding box center [96, 75] width 66 height 40
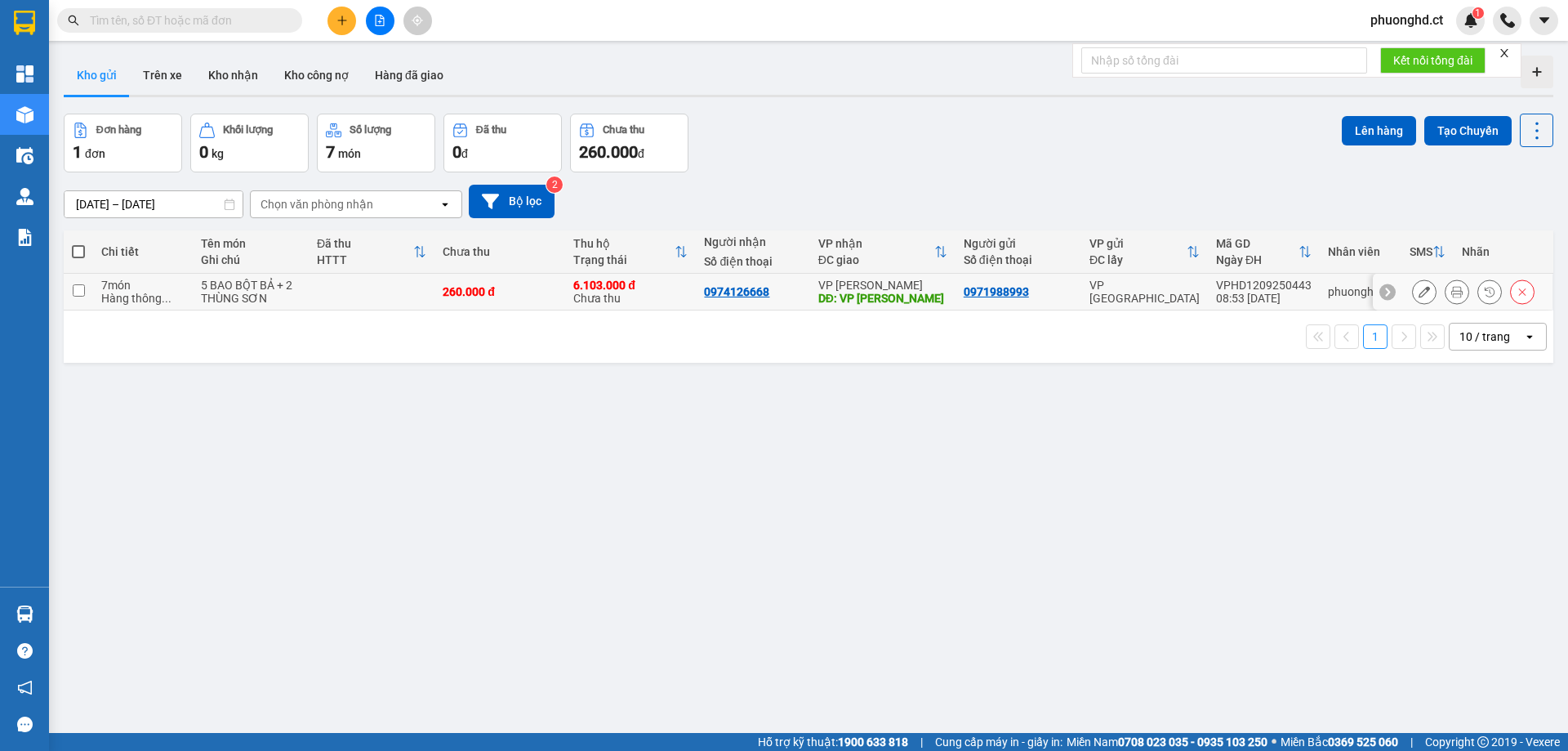
click at [1418, 287] on icon at bounding box center [1424, 292] width 12 height 12
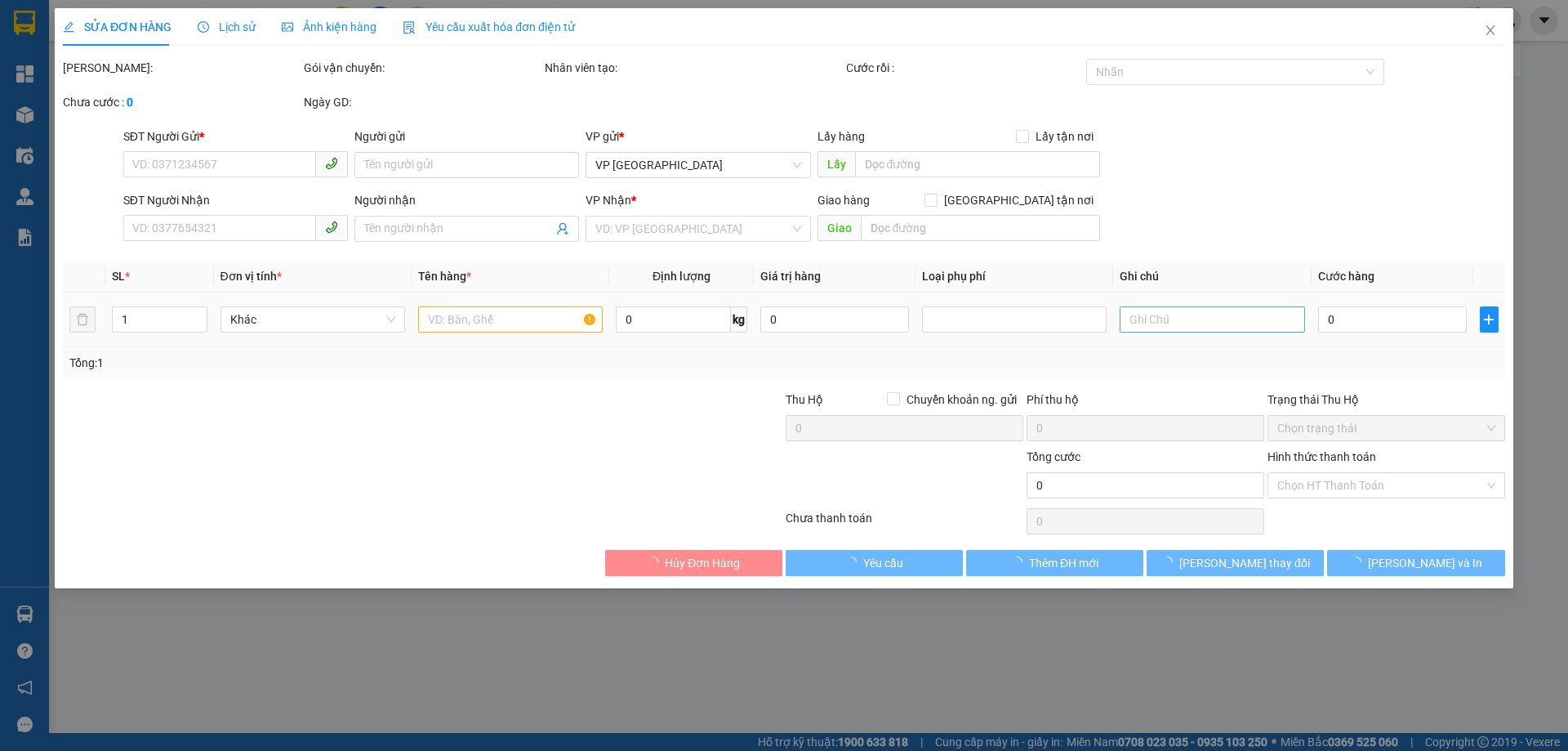
type input "0971988993"
type input "0974126668"
type input "VP [PERSON_NAME]"
type input "260.000"
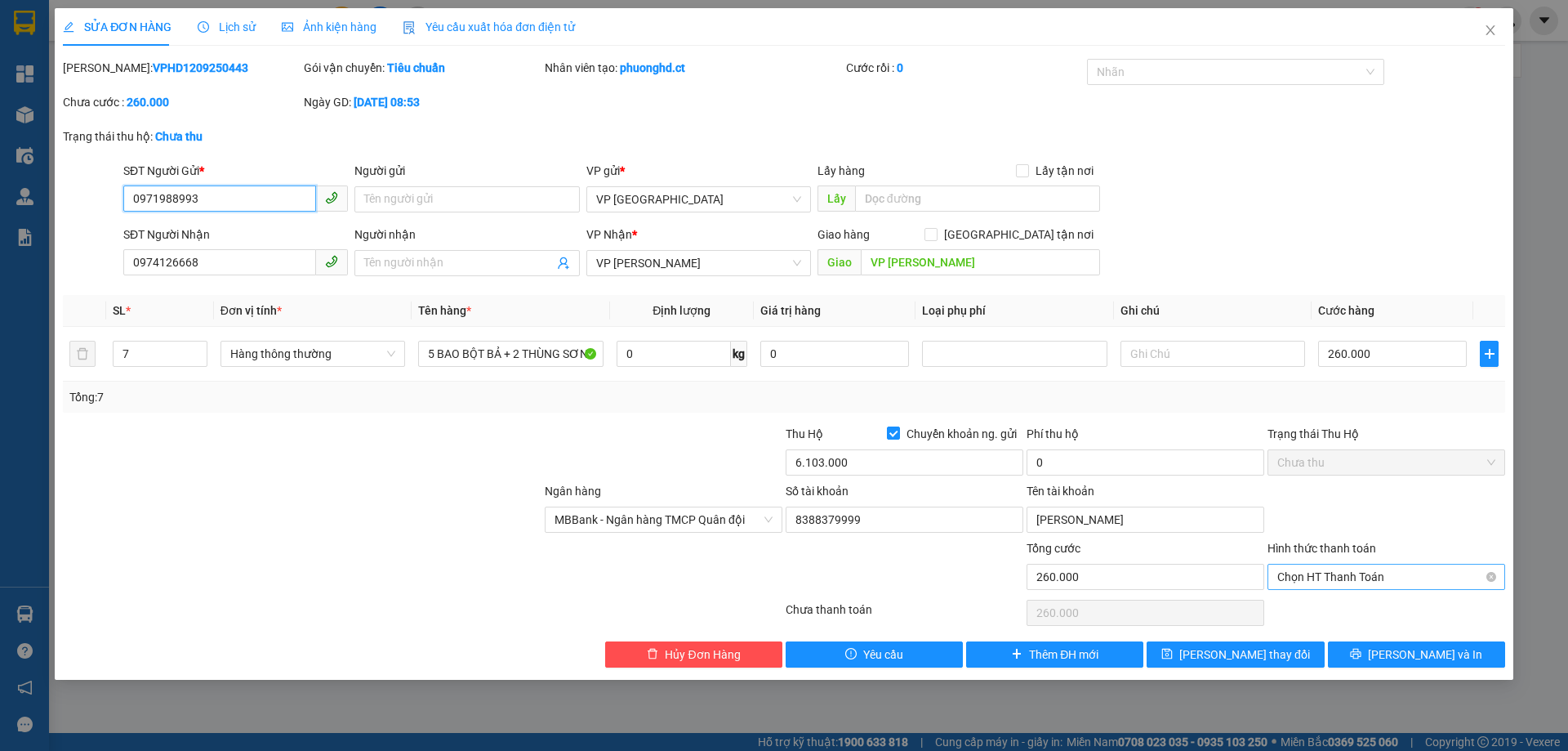
click at [1359, 573] on span "Chọn HT Thanh Toán" at bounding box center [1387, 576] width 218 height 25
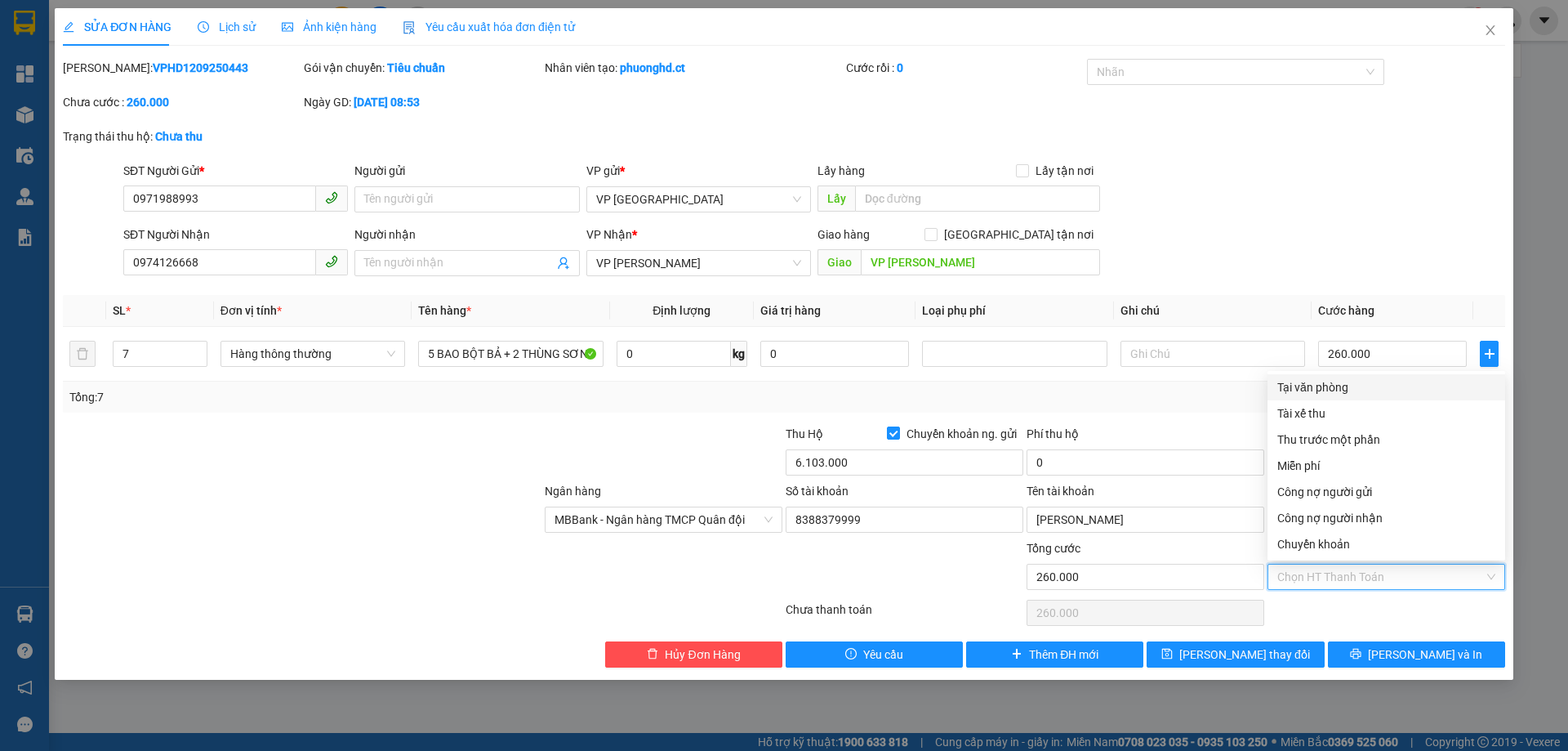
click at [1323, 394] on div "Tại văn phòng" at bounding box center [1387, 387] width 218 height 18
type input "0"
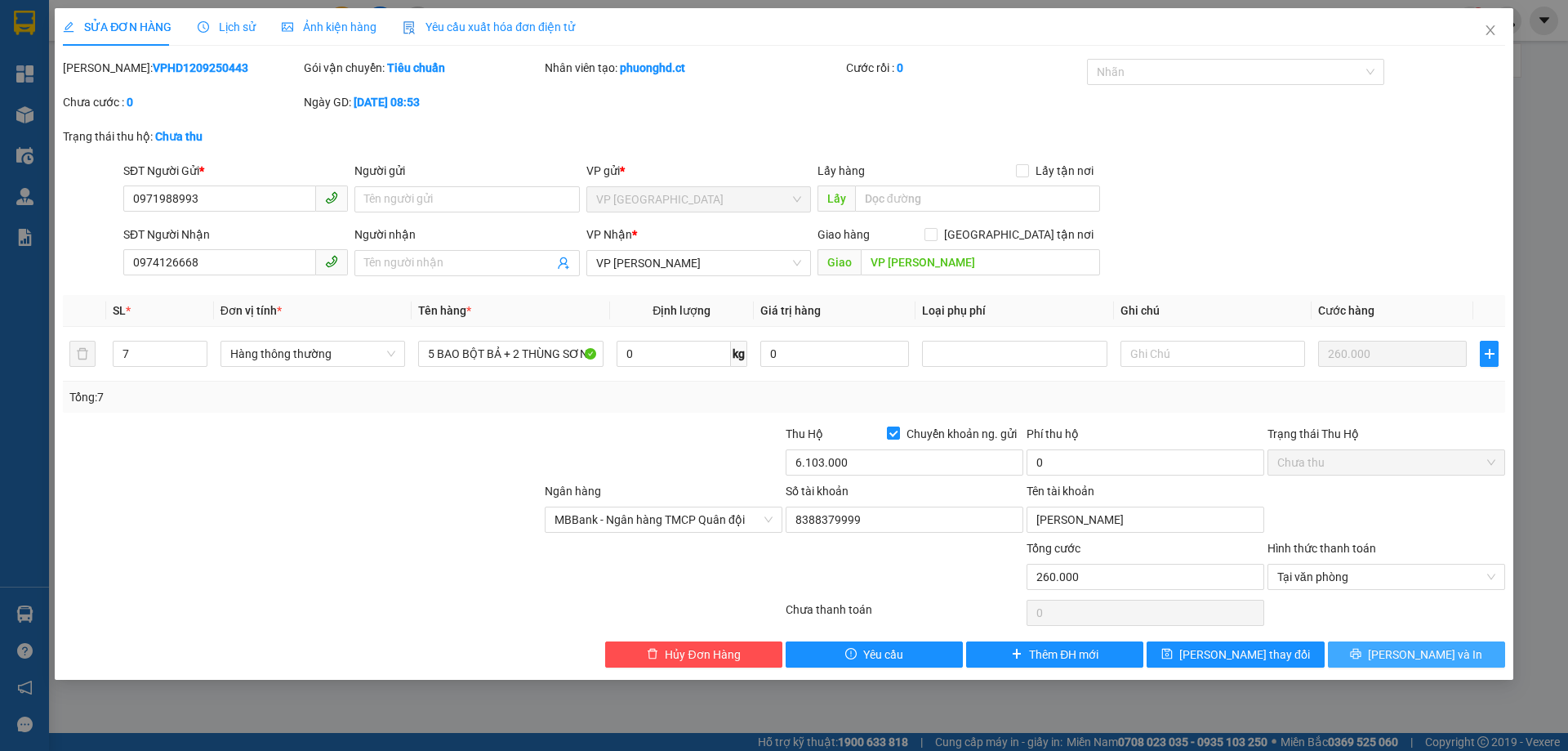
click at [1361, 661] on span "printer" at bounding box center [1356, 654] width 12 height 13
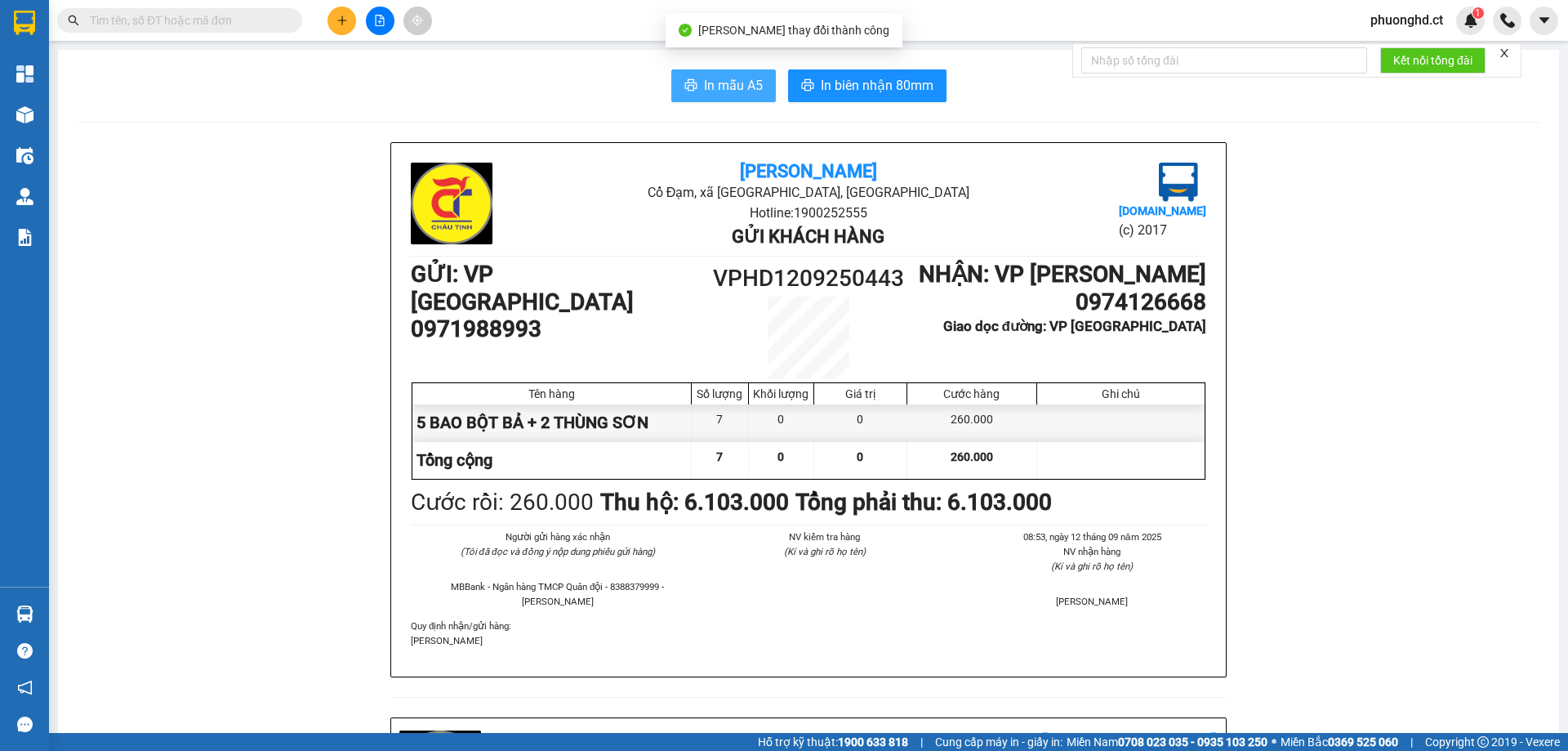
click at [709, 90] on span "In mẫu A5" at bounding box center [733, 85] width 59 height 21
click at [761, 83] on button "In mẫu A5" at bounding box center [723, 85] width 104 height 33
click at [728, 81] on span "In mẫu A5" at bounding box center [733, 85] width 59 height 21
